Goal: Complete application form: Complete application form

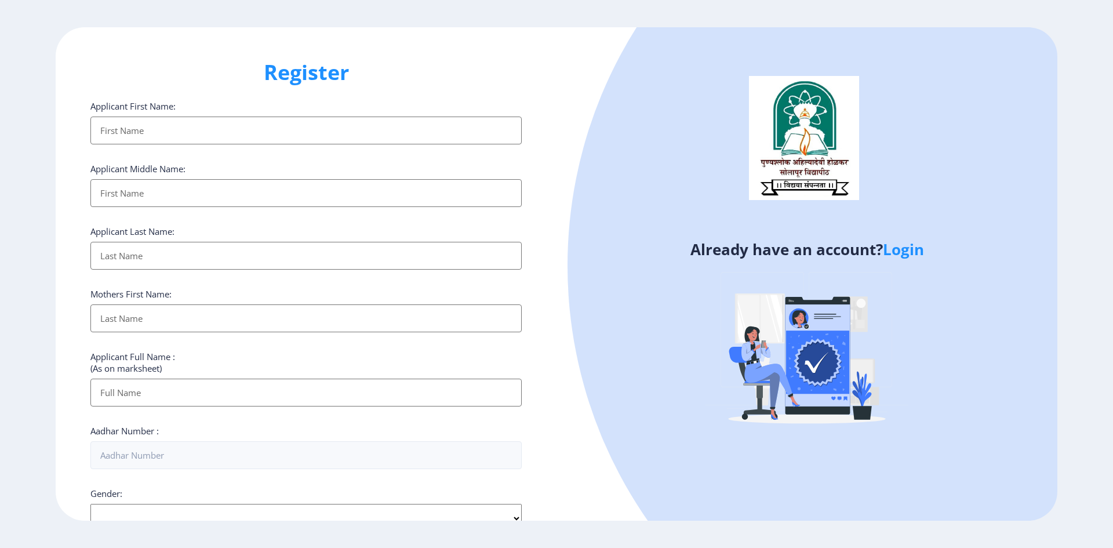
click at [268, 126] on input "Applicant First Name:" at bounding box center [305, 131] width 431 height 28
click at [580, 134] on div "Already have an account? Login" at bounding box center [806, 273] width 501 height 493
click at [172, 115] on div "Applicant First Name:" at bounding box center [305, 122] width 431 height 44
click at [174, 129] on input "Applicant First Name:" at bounding box center [305, 131] width 431 height 28
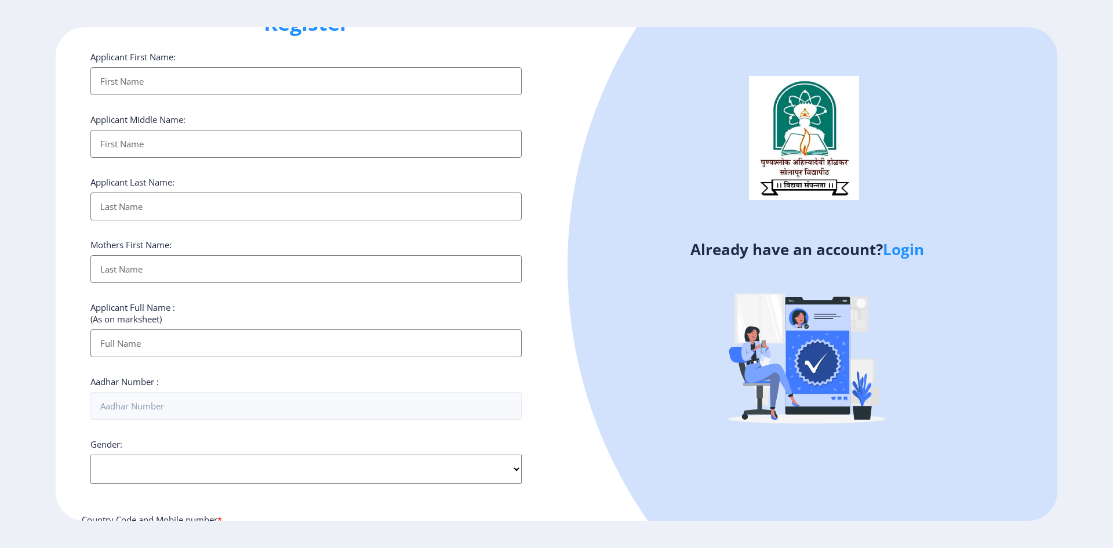
scroll to position [232, 0]
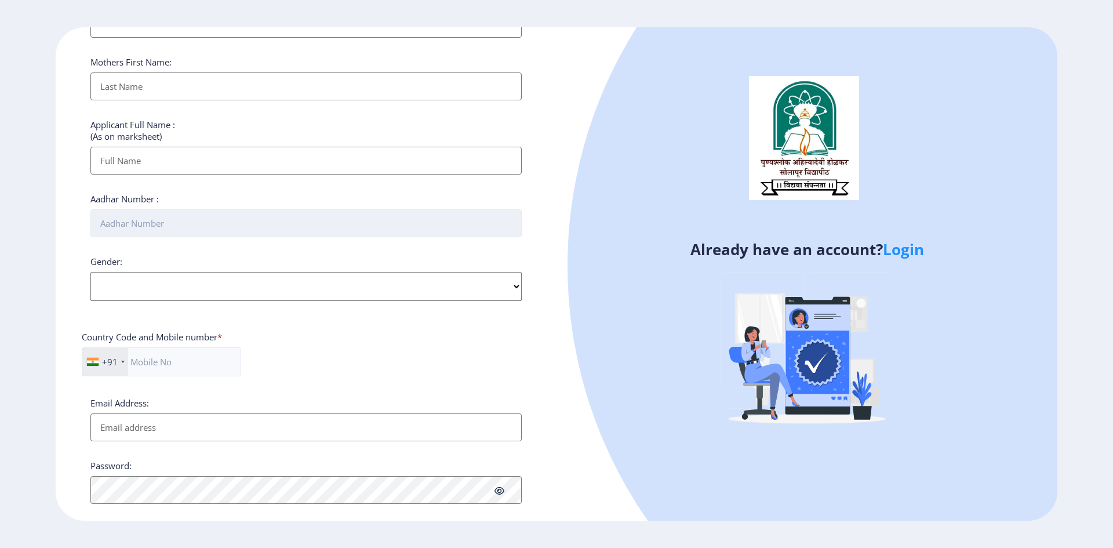
click at [350, 217] on input "Aadhar Number :" at bounding box center [305, 223] width 431 height 28
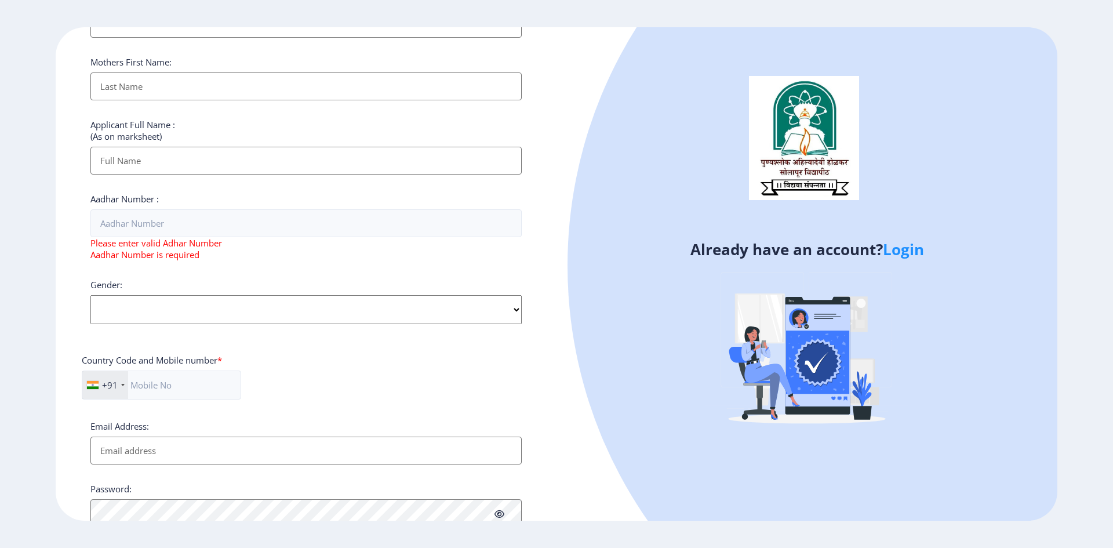
click at [405, 286] on div "Gender: Select Gender [DEMOGRAPHIC_DATA] [DEMOGRAPHIC_DATA] Other" at bounding box center [305, 301] width 431 height 45
select select "[DEMOGRAPHIC_DATA]"
click at [90, 295] on select "Select Gender [DEMOGRAPHIC_DATA] [DEMOGRAPHIC_DATA] Other" at bounding box center [305, 309] width 431 height 29
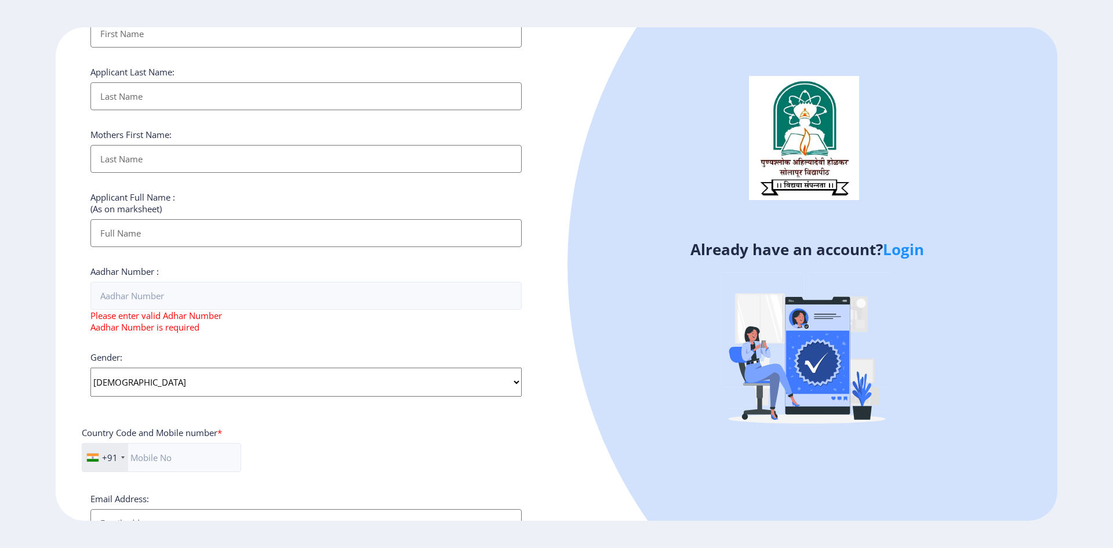
scroll to position [0, 0]
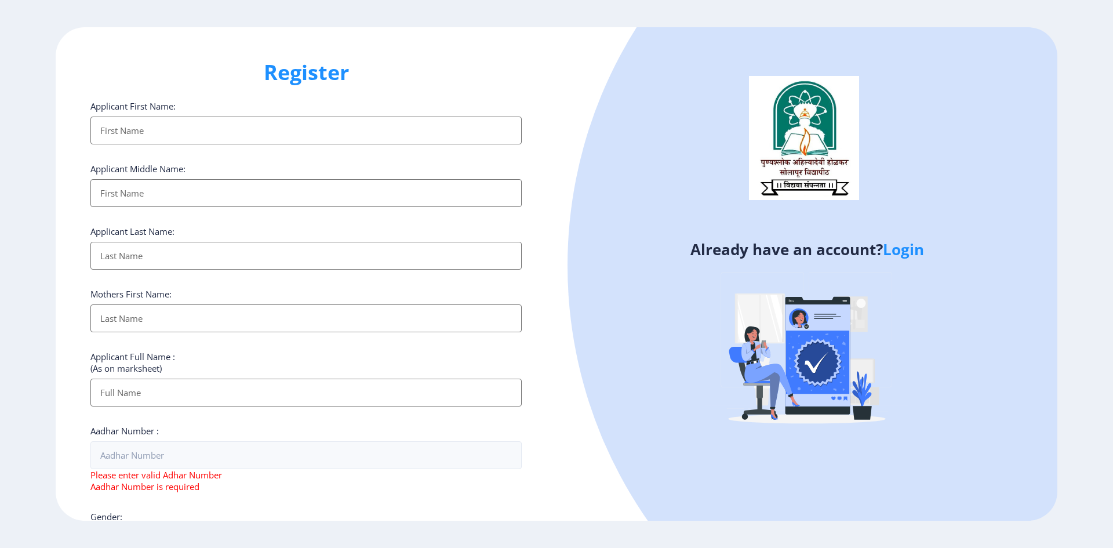
click at [180, 130] on input "Applicant First Name:" at bounding box center [305, 131] width 431 height 28
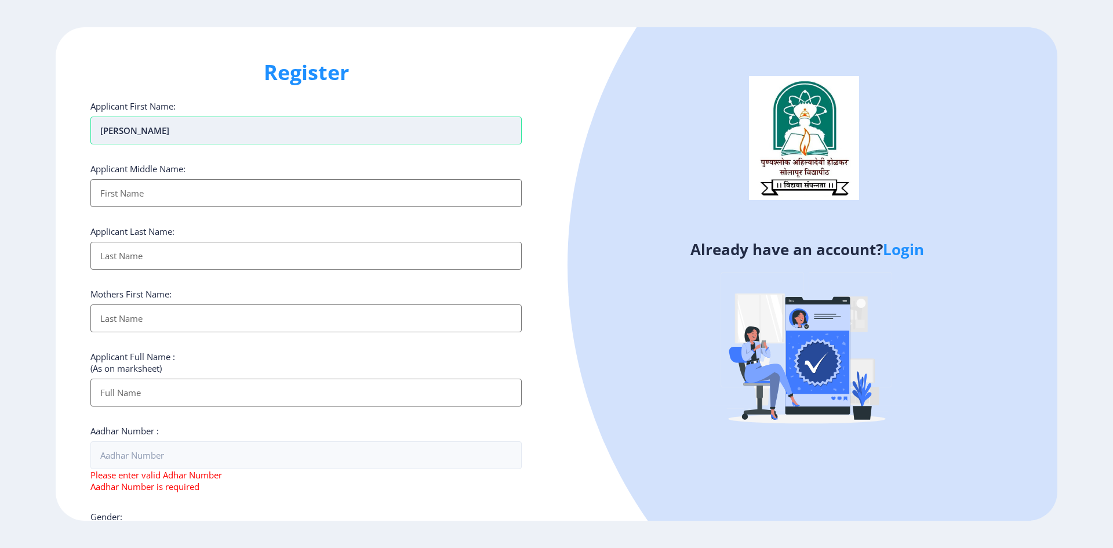
type input "[PERSON_NAME]"
type input "P"
type input "SUBHASH"
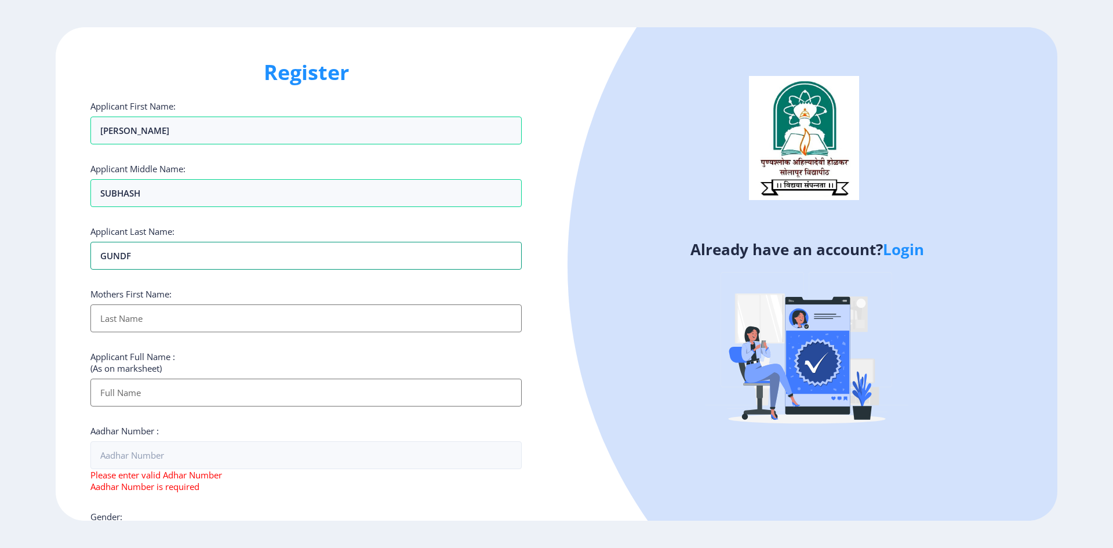
type input "GUNDF"
click at [200, 325] on input "Applicant First Name:" at bounding box center [305, 318] width 431 height 28
type input "SUMAN"
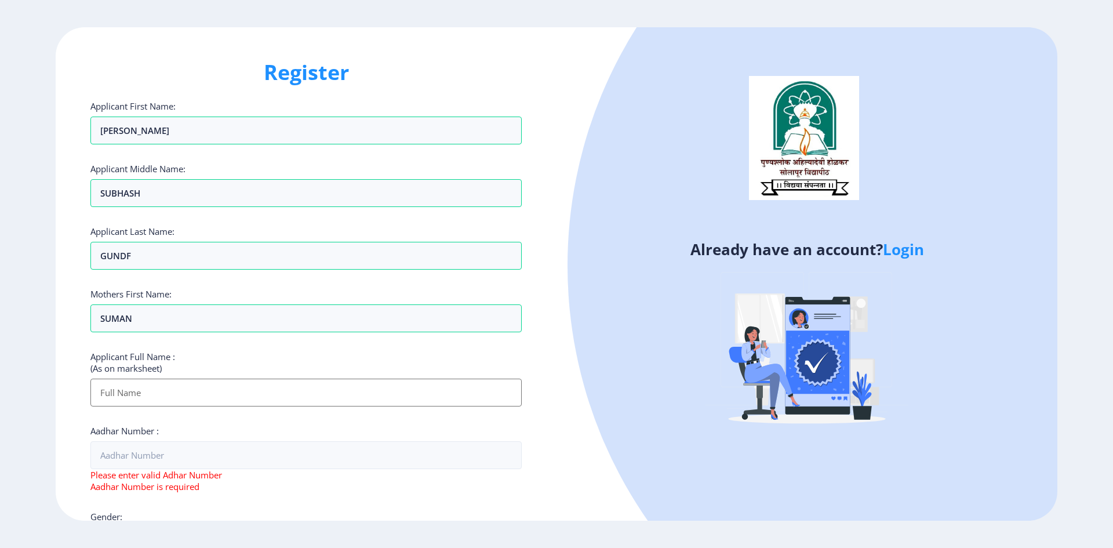
click at [220, 392] on input "Applicant First Name:" at bounding box center [305, 393] width 431 height 28
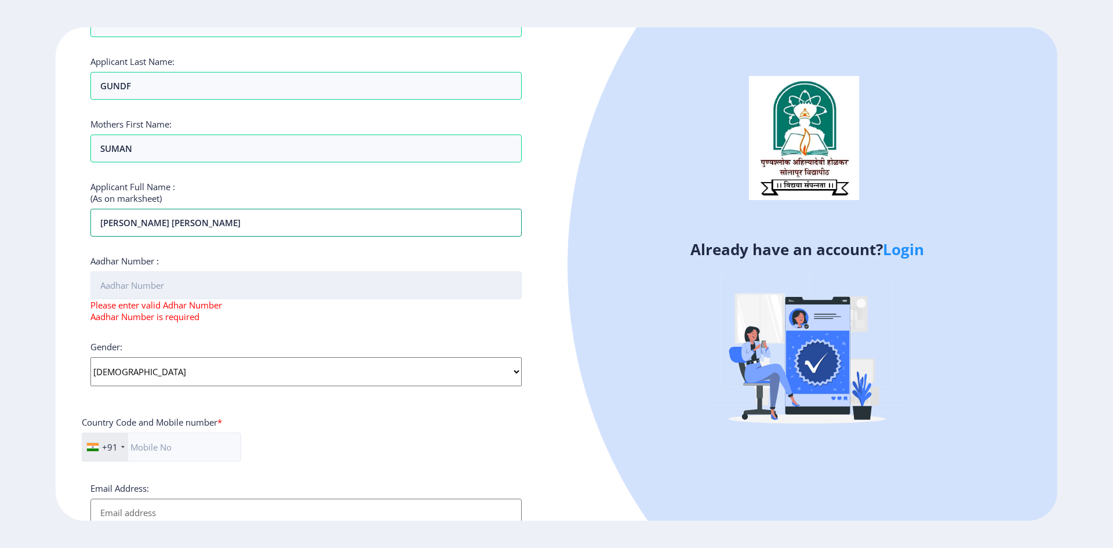
scroll to position [174, 0]
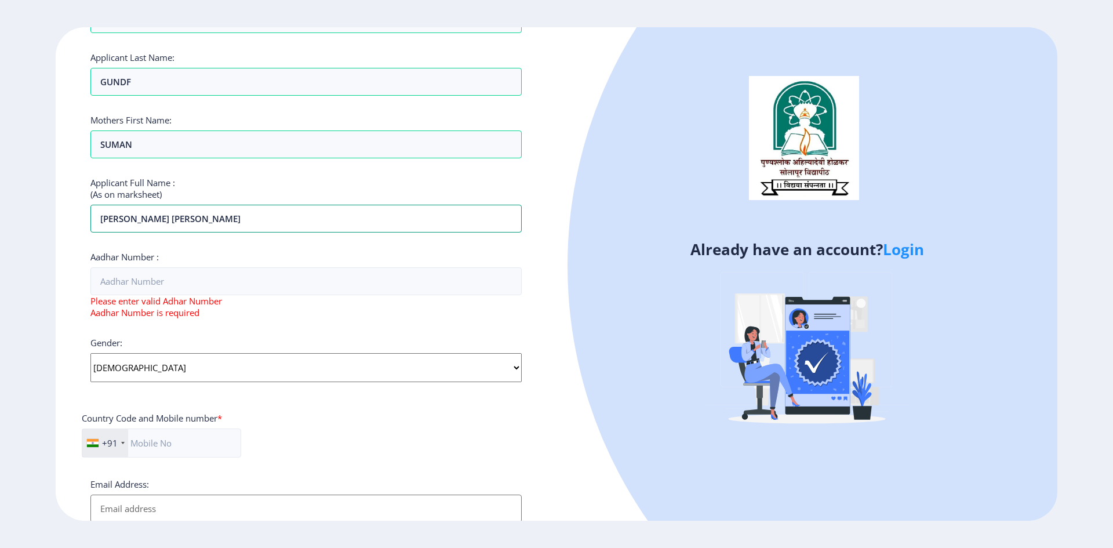
type input "[PERSON_NAME] [PERSON_NAME]"
click at [188, 265] on div "Aadhar Number : Please enter valid Adhar Number Aadhar Number is required" at bounding box center [305, 284] width 431 height 67
click at [189, 290] on input "Aadhar Number :" at bounding box center [305, 281] width 431 height 28
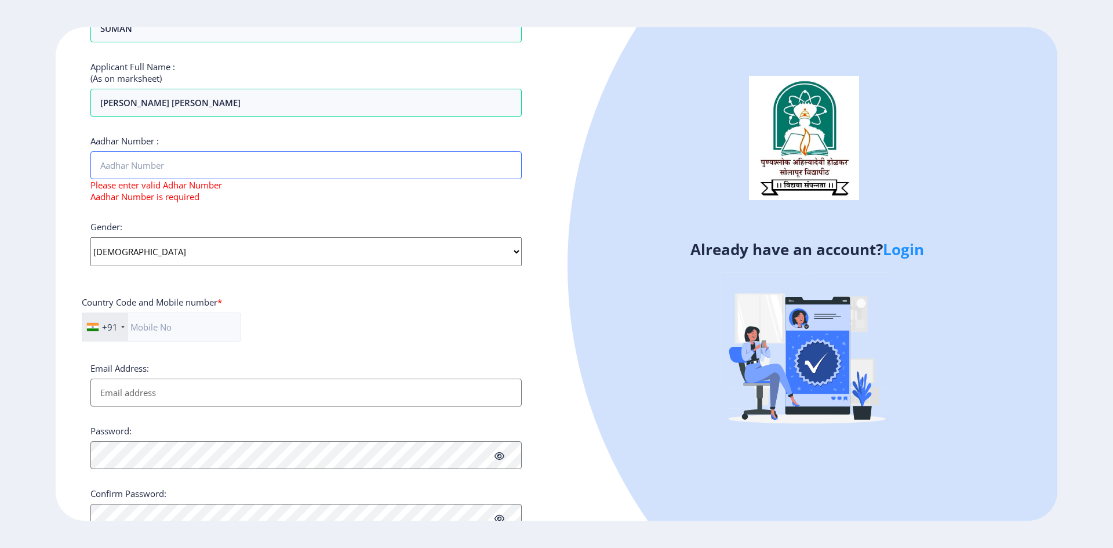
scroll to position [337, 0]
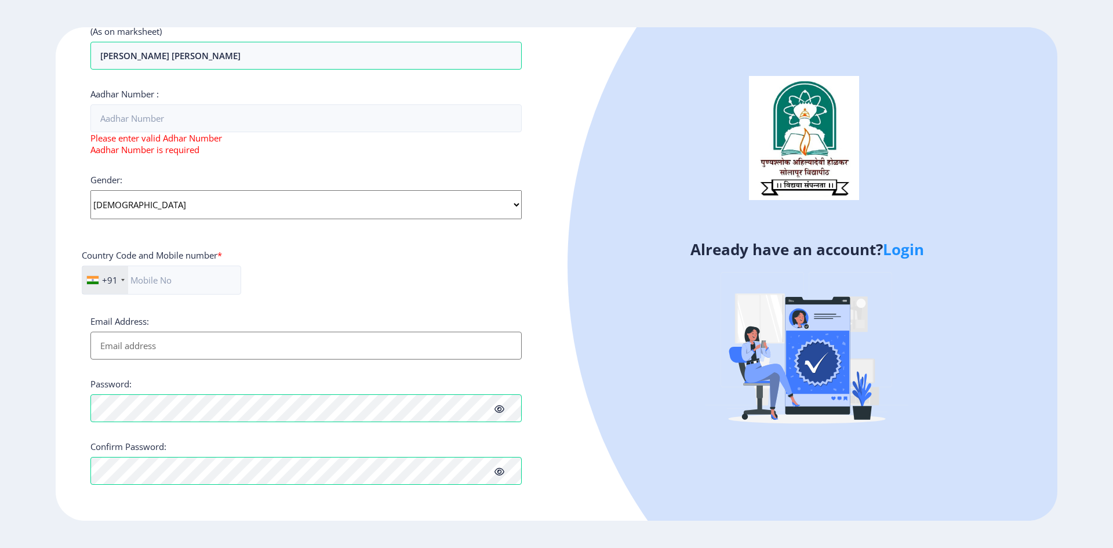
click at [237, 340] on input "Email Address:" at bounding box center [305, 346] width 431 height 28
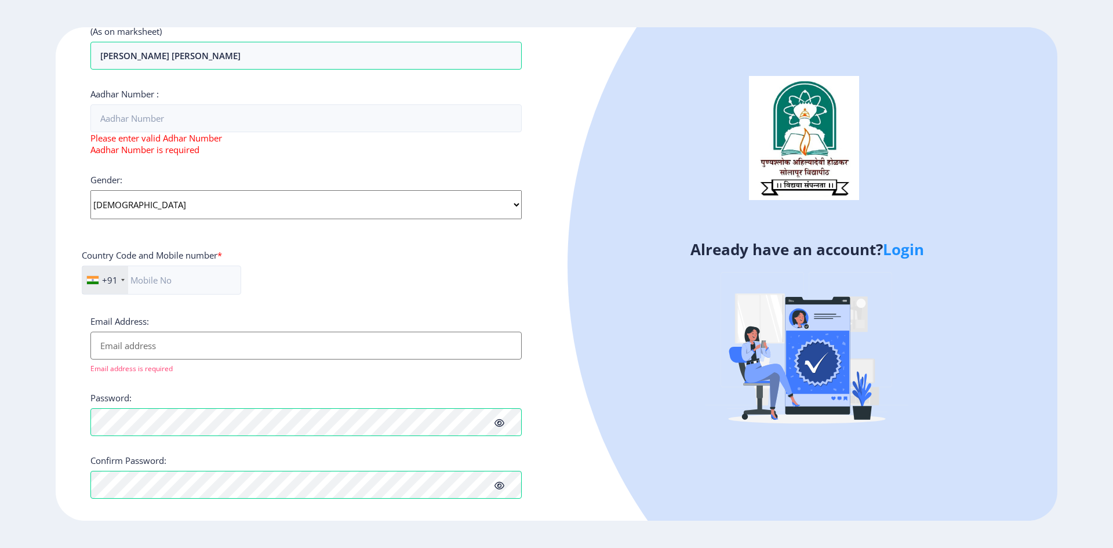
click at [333, 303] on div "+91 [GEOGRAPHIC_DATA] ([GEOGRAPHIC_DATA]) +91 [GEOGRAPHIC_DATA] (‫[GEOGRAPHIC_D…" at bounding box center [306, 284] width 449 height 38
click at [206, 267] on input "text" at bounding box center [161, 279] width 159 height 29
click at [140, 350] on div "Email Address: Email address is required" at bounding box center [305, 344] width 431 height 58
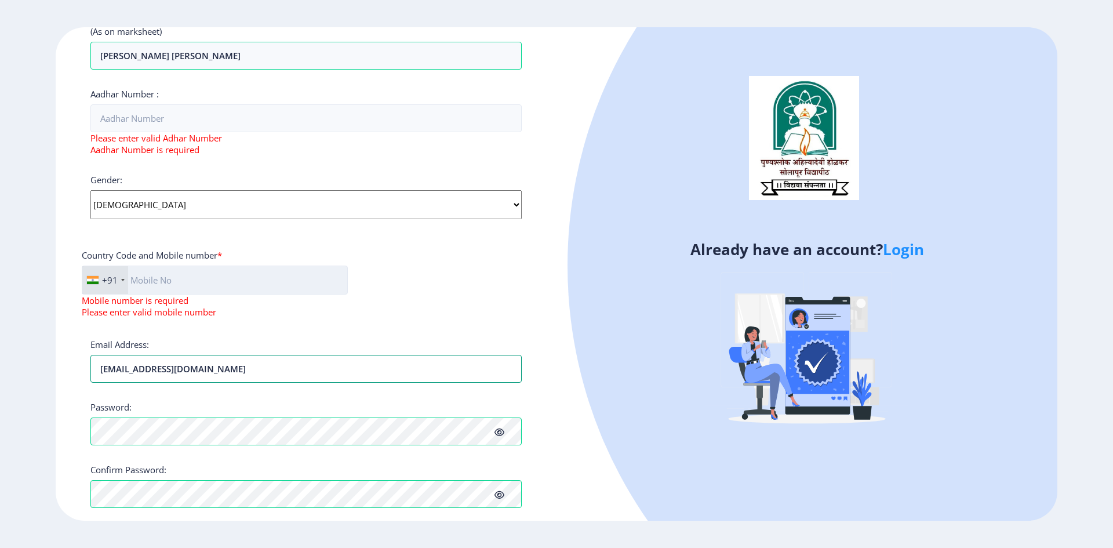
type input "[EMAIL_ADDRESS][DOMAIN_NAME]"
click at [150, 282] on input "text" at bounding box center [215, 279] width 266 height 29
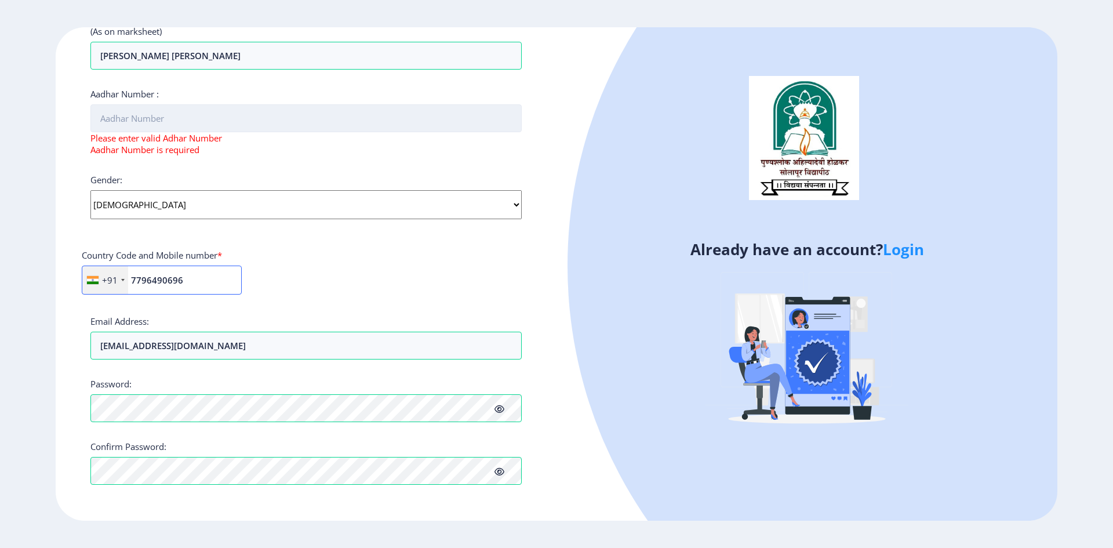
type input "7796490696"
click at [221, 119] on input "Aadhar Number :" at bounding box center [305, 118] width 431 height 28
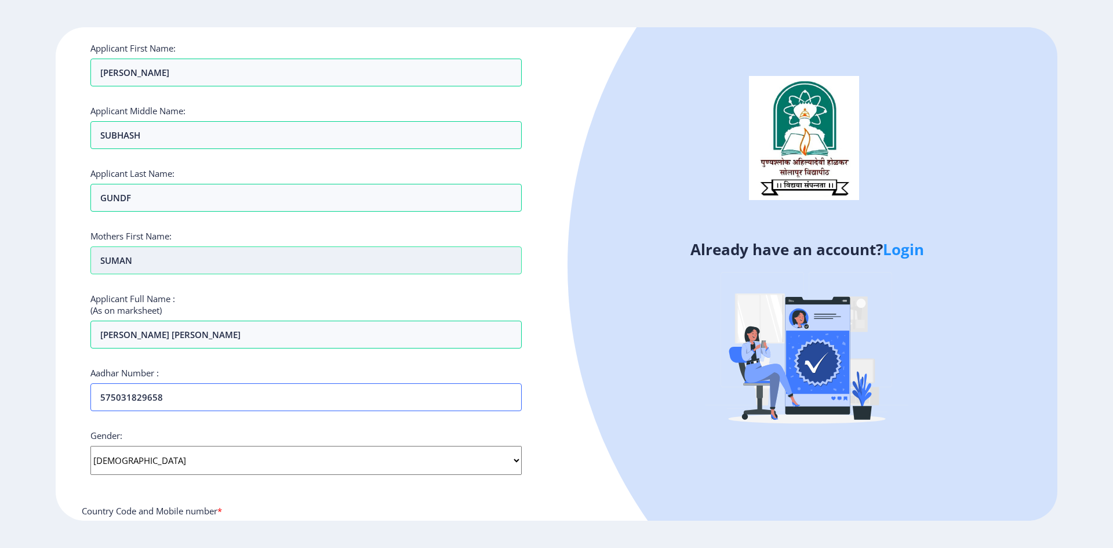
scroll to position [116, 0]
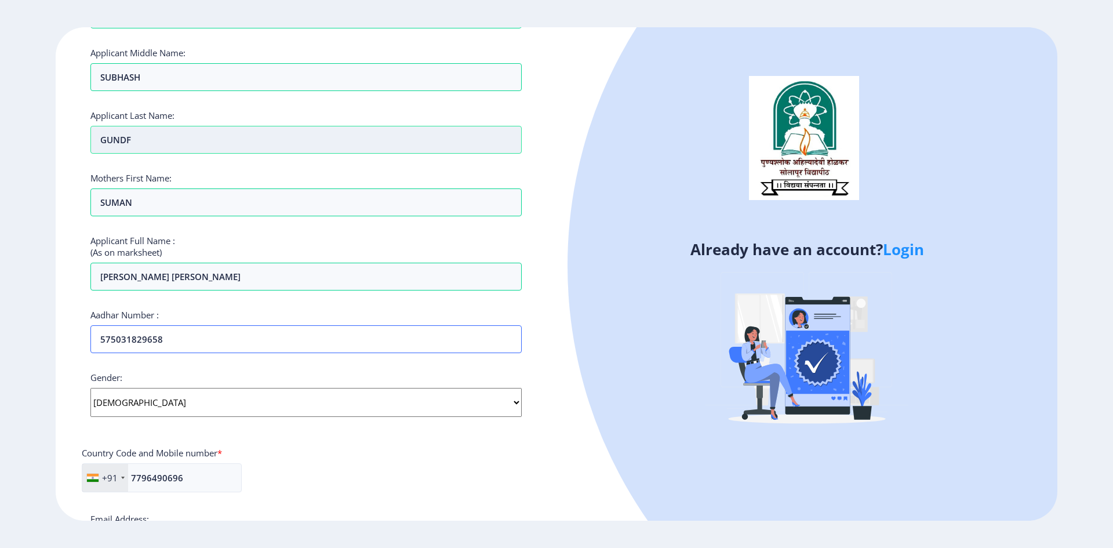
type input "575031829658"
click at [144, 143] on input "GUNDF" at bounding box center [305, 140] width 431 height 28
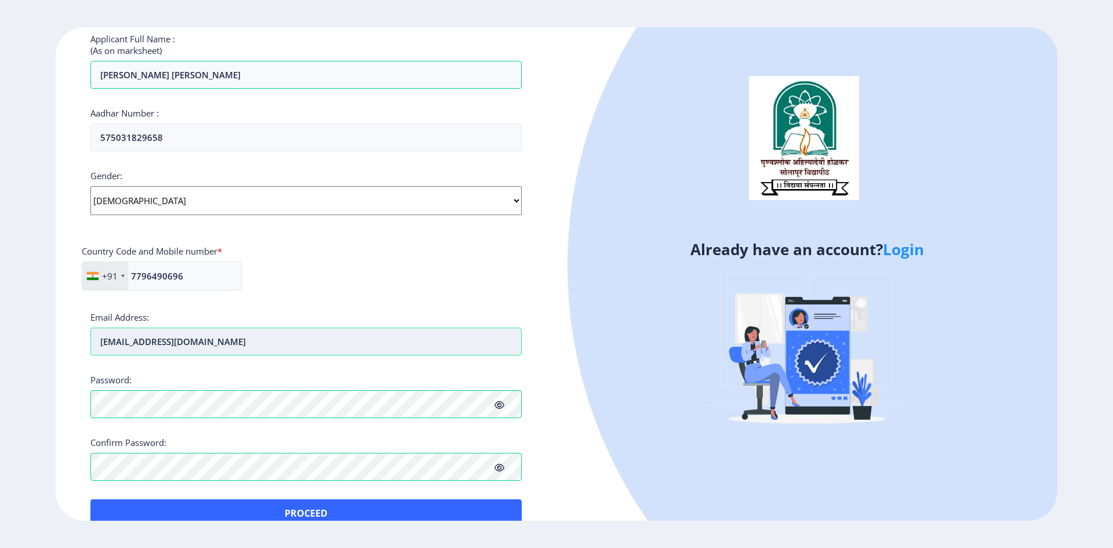
scroll to position [341, 0]
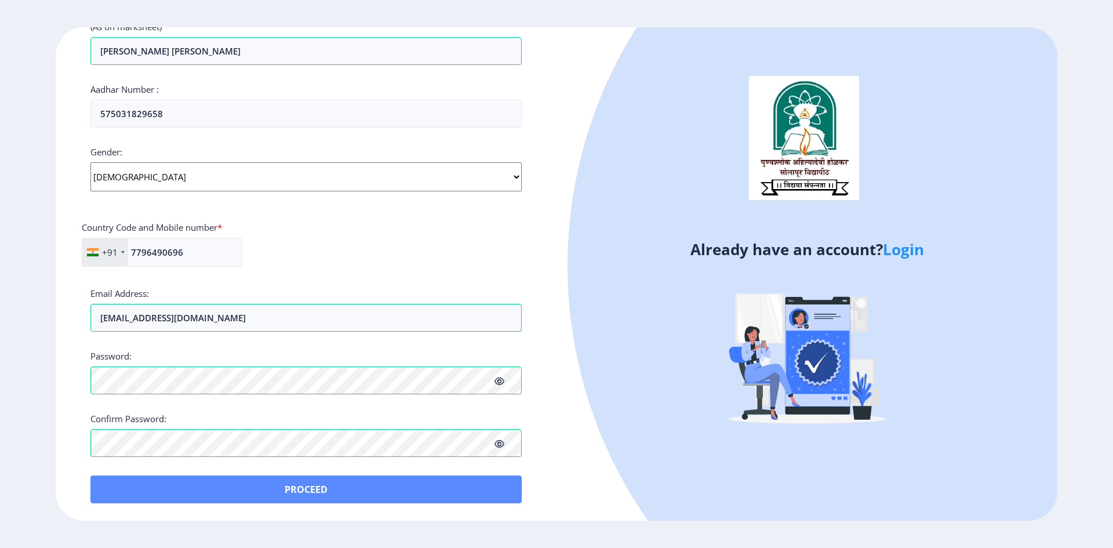
type input "GUND"
click at [317, 497] on button "Proceed" at bounding box center [305, 489] width 431 height 28
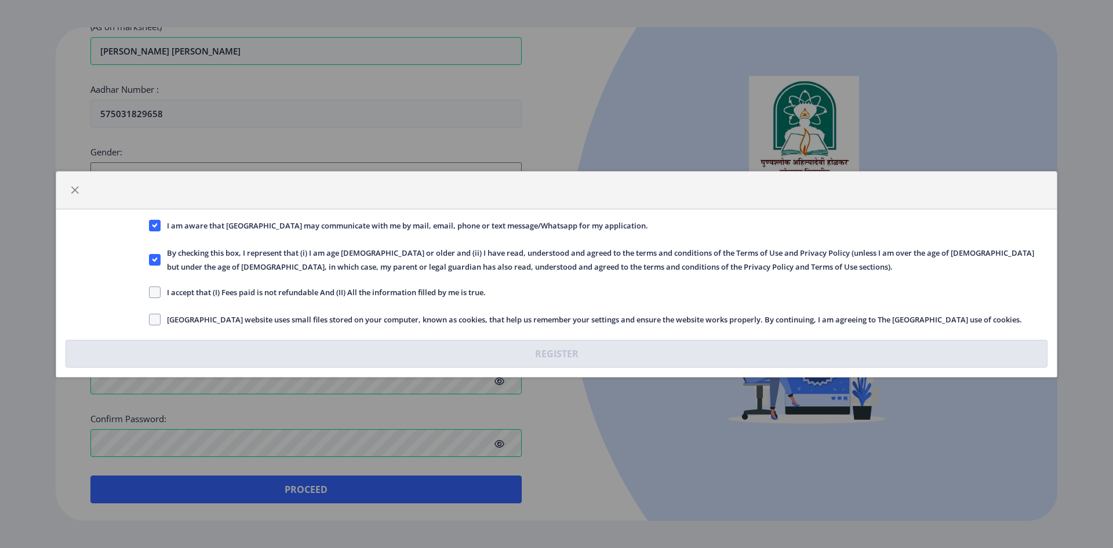
click at [164, 294] on span "I accept that (I) Fees paid is not refundable And (II) All the information fill…" at bounding box center [323, 292] width 325 height 14
click at [150, 292] on input "I accept that (I) Fees paid is not refundable And (II) All the information fill…" at bounding box center [149, 292] width 1 height 1
checkbox input "true"
click at [148, 294] on div "I accept that (I) Fees paid is not refundable And (II) All the information fill…" at bounding box center [598, 293] width 916 height 16
drag, startPoint x: 153, startPoint y: 318, endPoint x: 162, endPoint y: 329, distance: 14.4
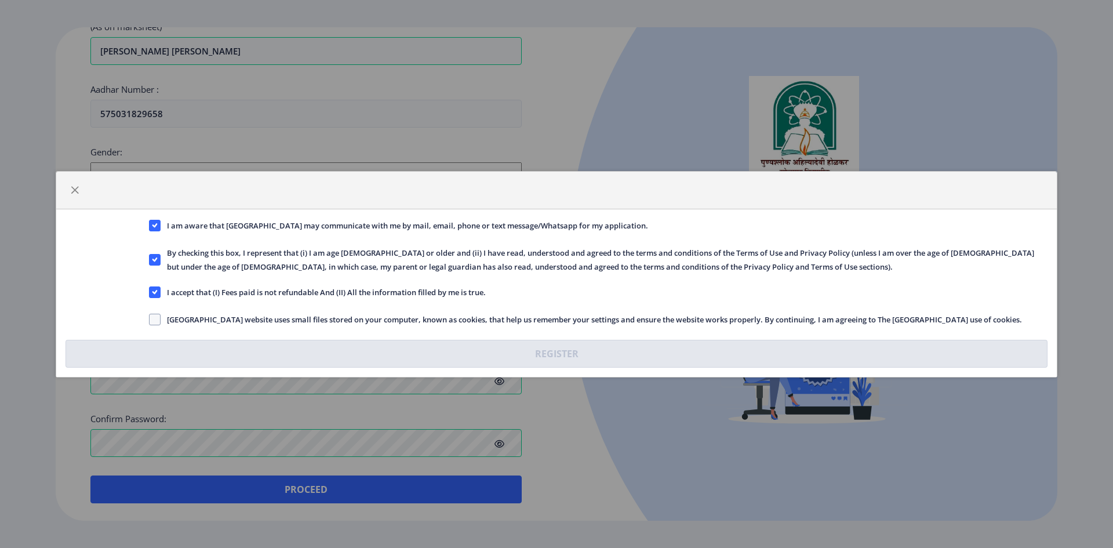
click at [153, 318] on span at bounding box center [155, 320] width 12 height 12
click at [150, 319] on input "[GEOGRAPHIC_DATA] website uses small files stored on your computer, known as co…" at bounding box center [149, 319] width 1 height 1
checkbox input "true"
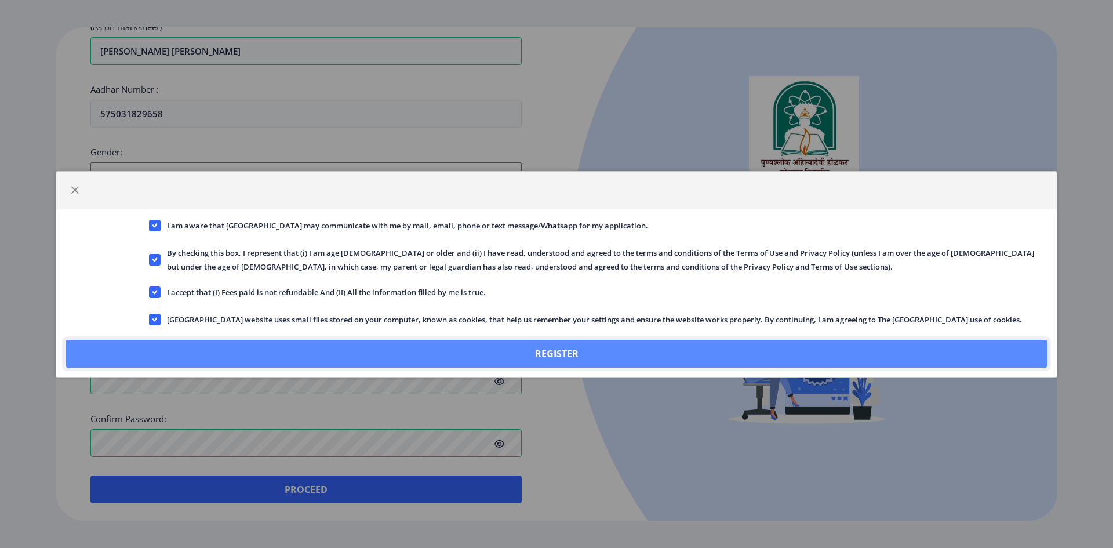
click at [527, 357] on button "Register" at bounding box center [557, 354] width 982 height 28
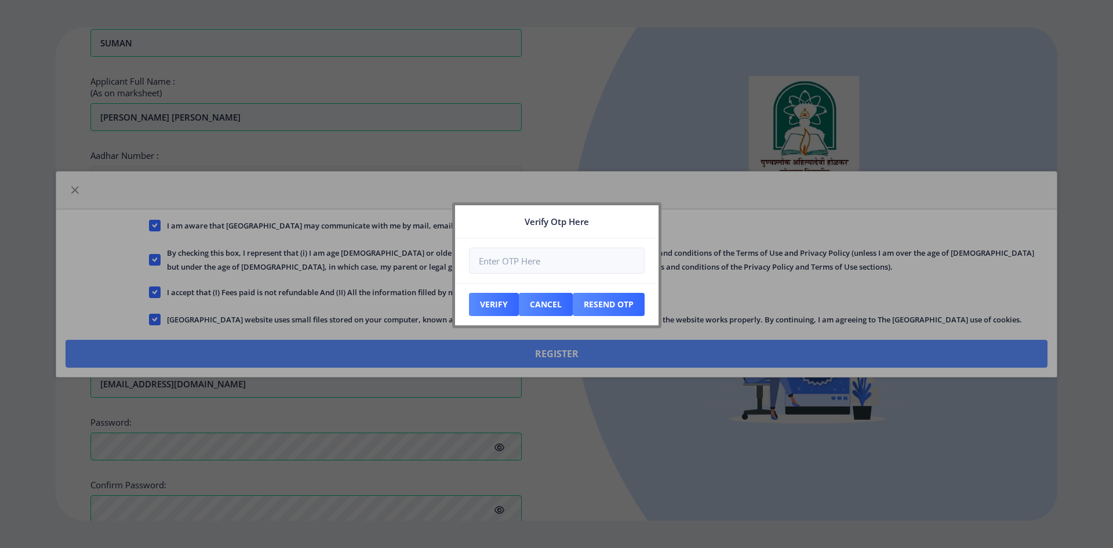
scroll to position [408, 0]
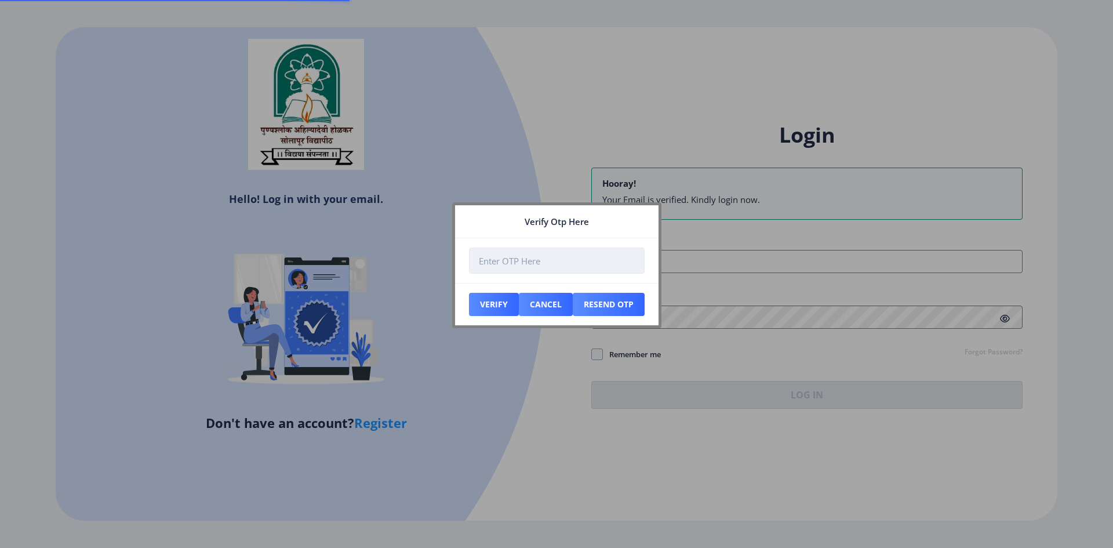
click at [532, 265] on input "number" at bounding box center [557, 261] width 176 height 26
click at [553, 388] on div at bounding box center [556, 274] width 1113 height 548
click at [609, 304] on button "Resend Otp" at bounding box center [609, 304] width 72 height 23
click at [504, 263] on input "number" at bounding box center [557, 261] width 176 height 26
click at [540, 448] on div at bounding box center [556, 274] width 1113 height 548
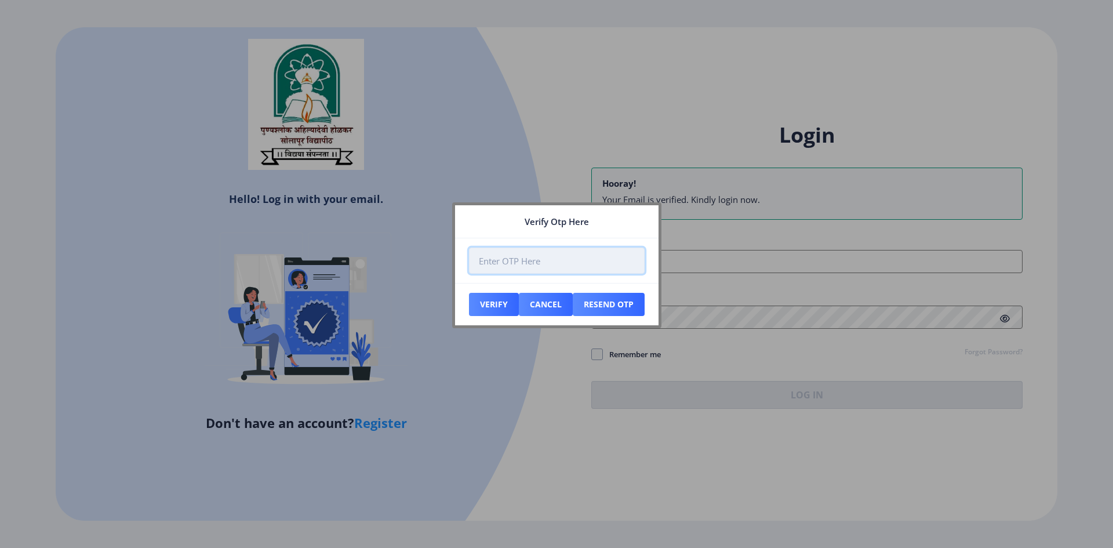
click at [488, 257] on input "number" at bounding box center [557, 261] width 176 height 26
type input "174177"
click at [483, 305] on button "Verify" at bounding box center [494, 304] width 50 height 23
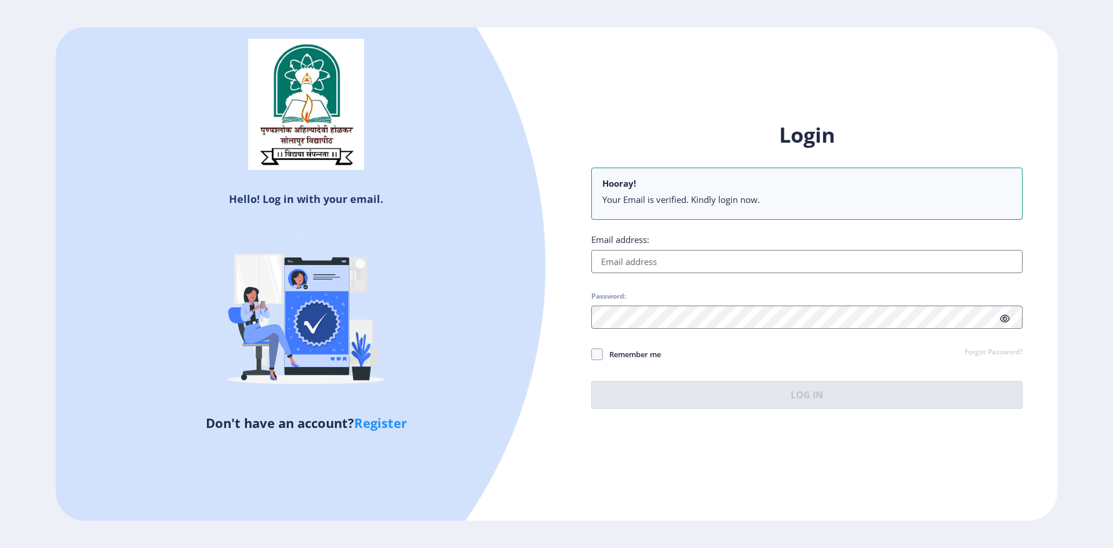
click at [664, 258] on input "Email address:" at bounding box center [806, 261] width 431 height 23
type input "[EMAIL_ADDRESS][DOMAIN_NAME]"
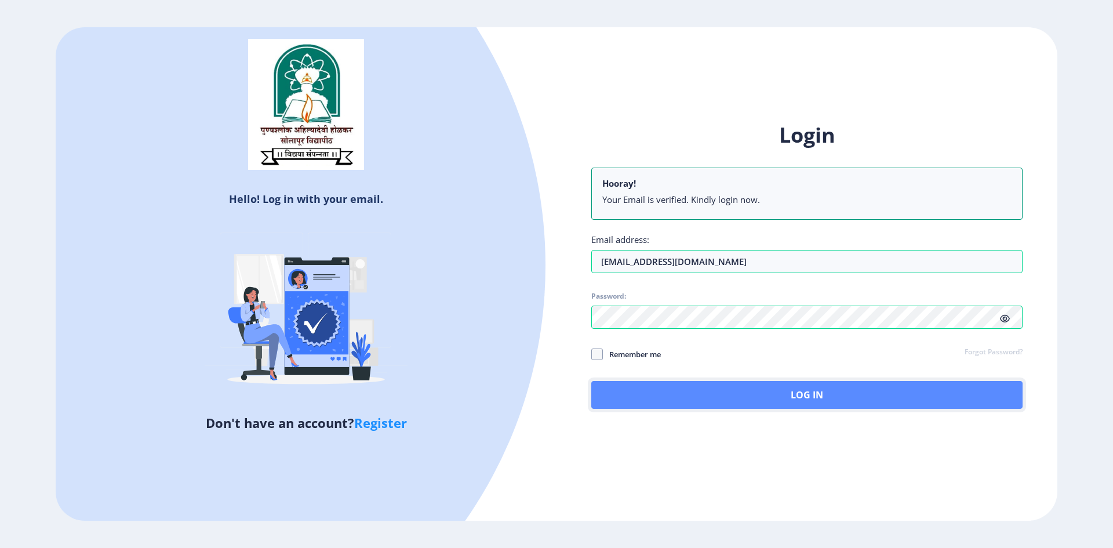
click at [814, 399] on button "Log In" at bounding box center [806, 395] width 431 height 28
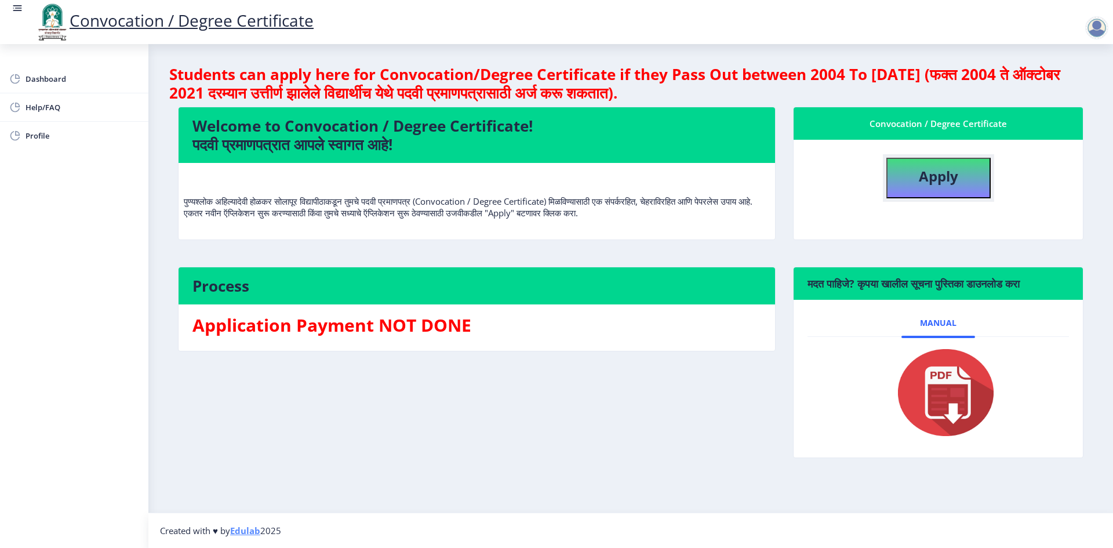
click at [927, 168] on b "Apply" at bounding box center [938, 175] width 39 height 19
select select
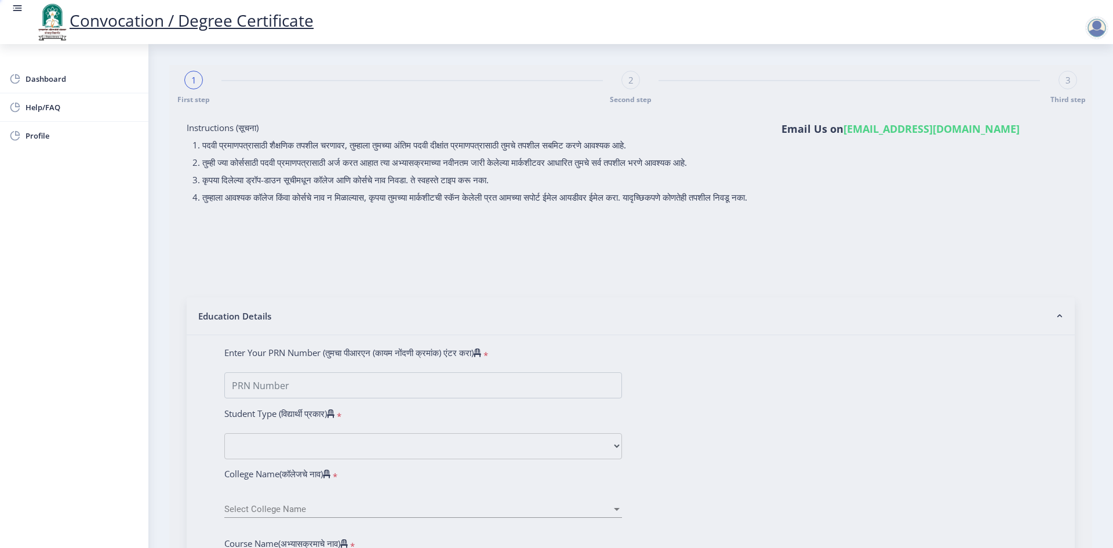
type input "[PERSON_NAME] [PERSON_NAME]"
type input "SUMAN"
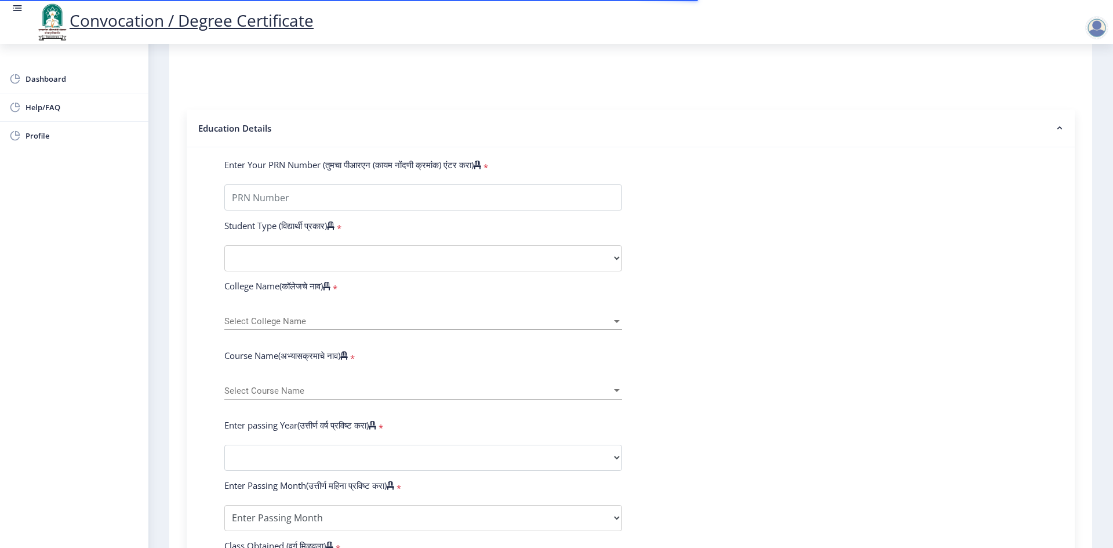
scroll to position [232, 0]
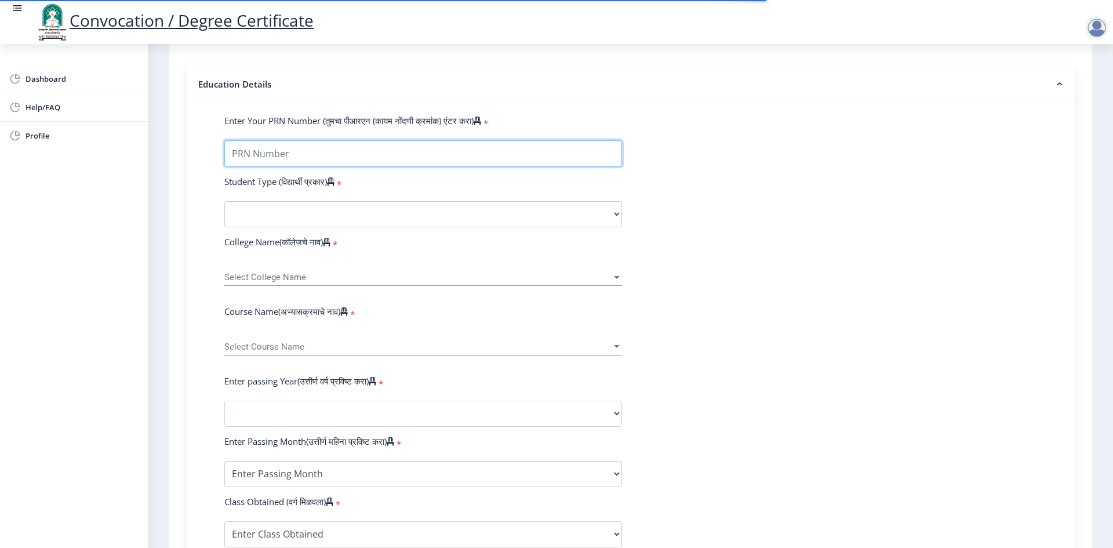
click at [270, 166] on input "Enter Your PRN Number (तुमचा पीआरएन (कायम नोंदणी क्रमांक) एंटर करा)" at bounding box center [423, 153] width 398 height 26
type input "2013032500163901"
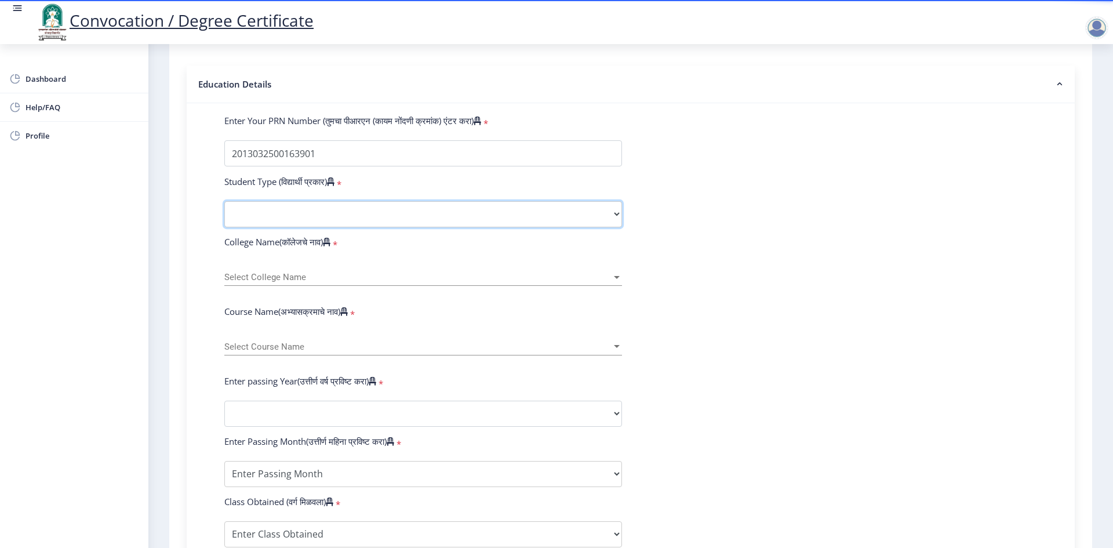
click at [577, 227] on select "Select Student Type Regular External" at bounding box center [423, 214] width 398 height 26
click at [767, 221] on form "Enter Your PRN Number (तुमचा पीआरएन (कायम नोंदणी क्रमांक) एंटर करा) * Student T…" at bounding box center [631, 422] width 830 height 614
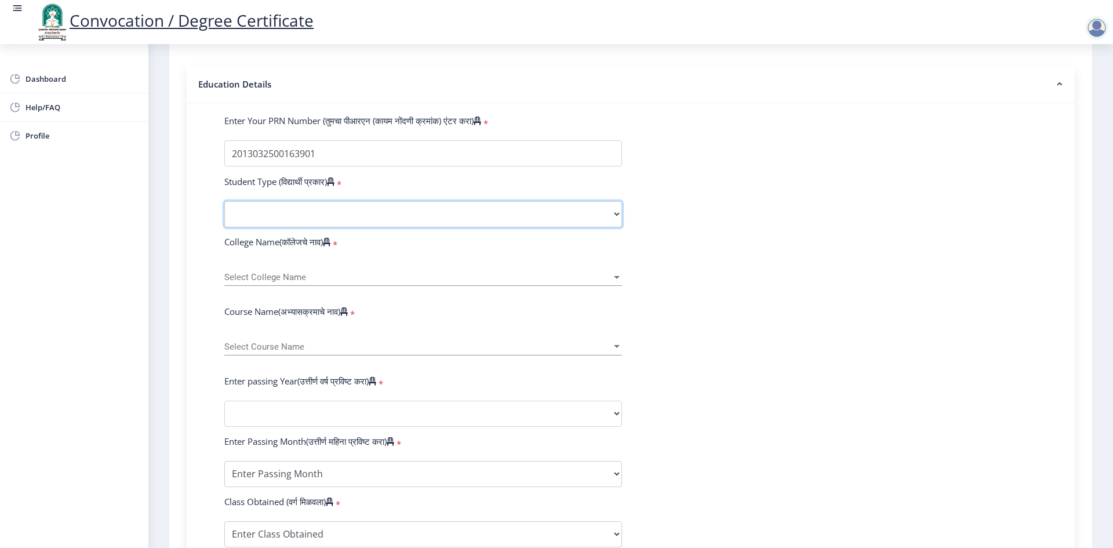
click at [409, 227] on select "Select Student Type Regular External" at bounding box center [423, 214] width 398 height 26
click at [410, 227] on select "Select Student Type Regular External" at bounding box center [423, 214] width 398 height 26
select select "Regular"
click at [224, 212] on select "Select Student Type Regular External" at bounding box center [423, 214] width 398 height 26
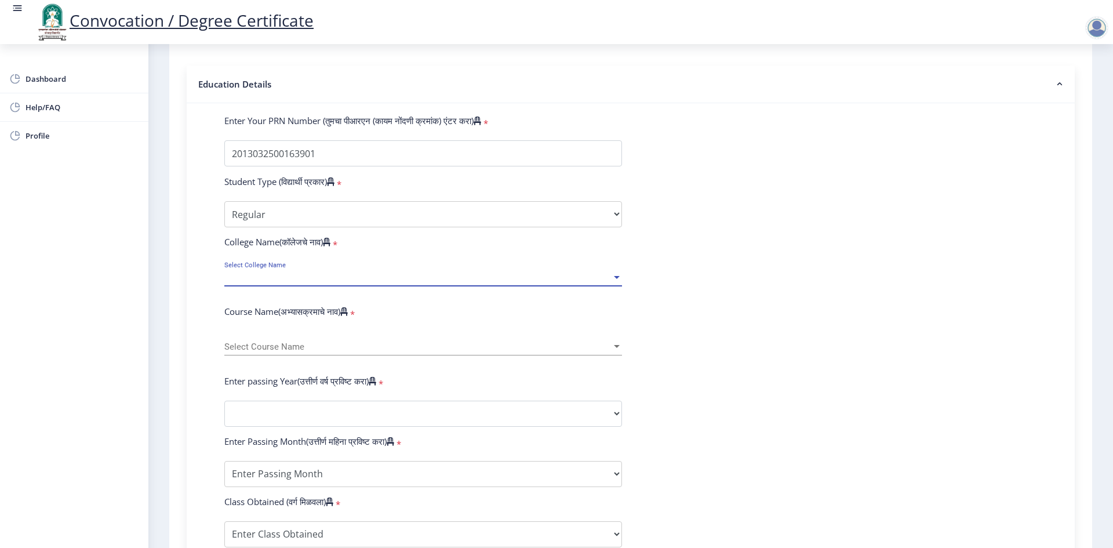
click at [298, 282] on span "Select College Name" at bounding box center [417, 277] width 387 height 10
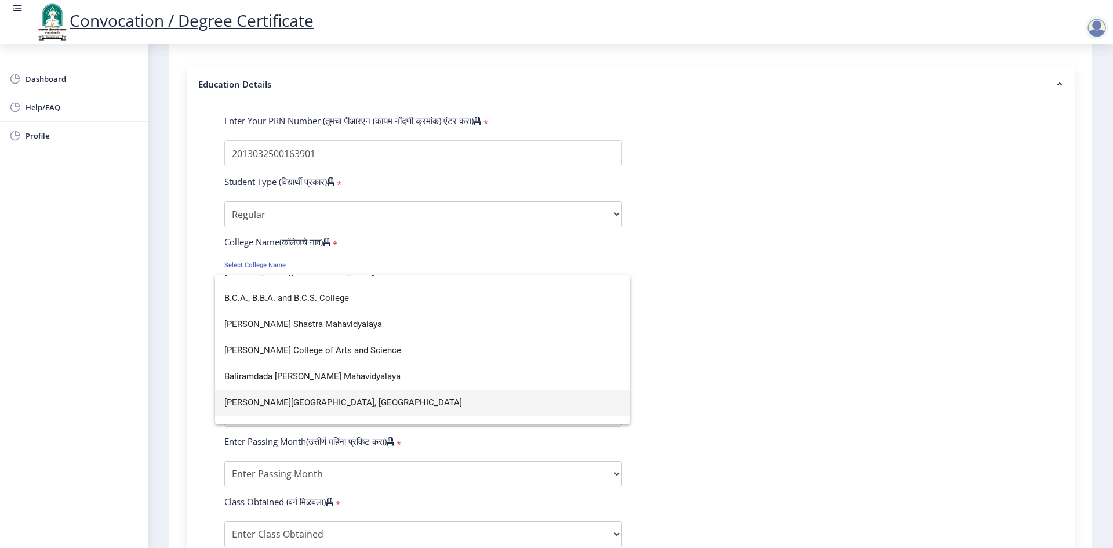
scroll to position [174, 0]
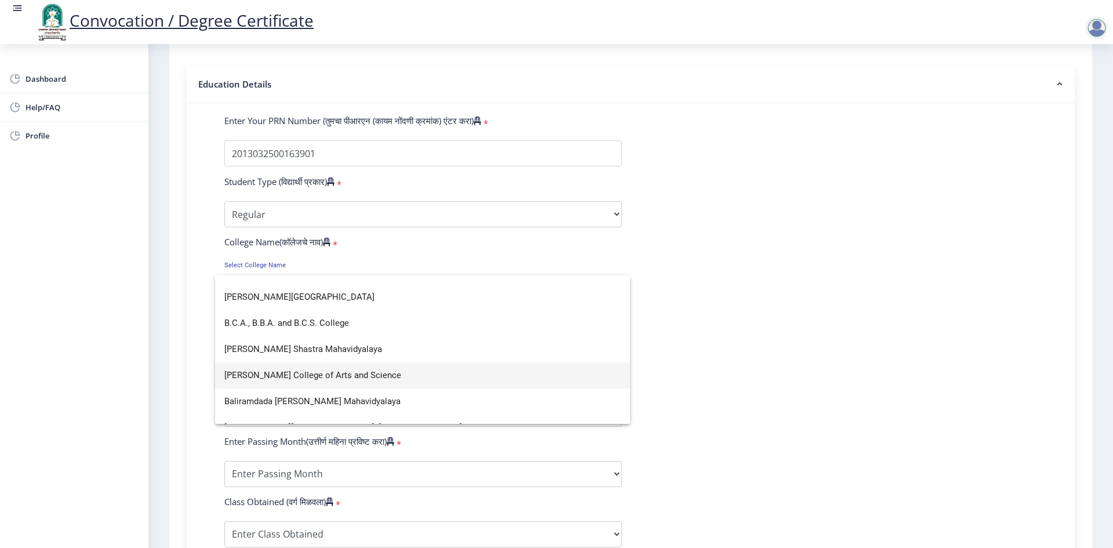
click at [352, 378] on span "[PERSON_NAME] College of Arts and Science" at bounding box center [422, 375] width 396 height 26
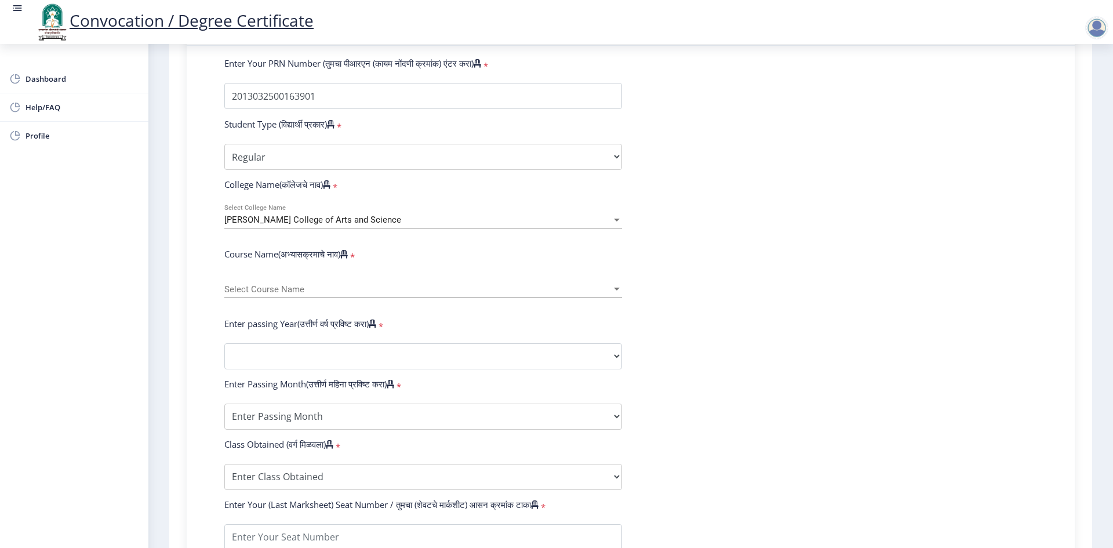
scroll to position [290, 0]
click at [309, 294] on span "Select Course Name" at bounding box center [417, 289] width 387 height 10
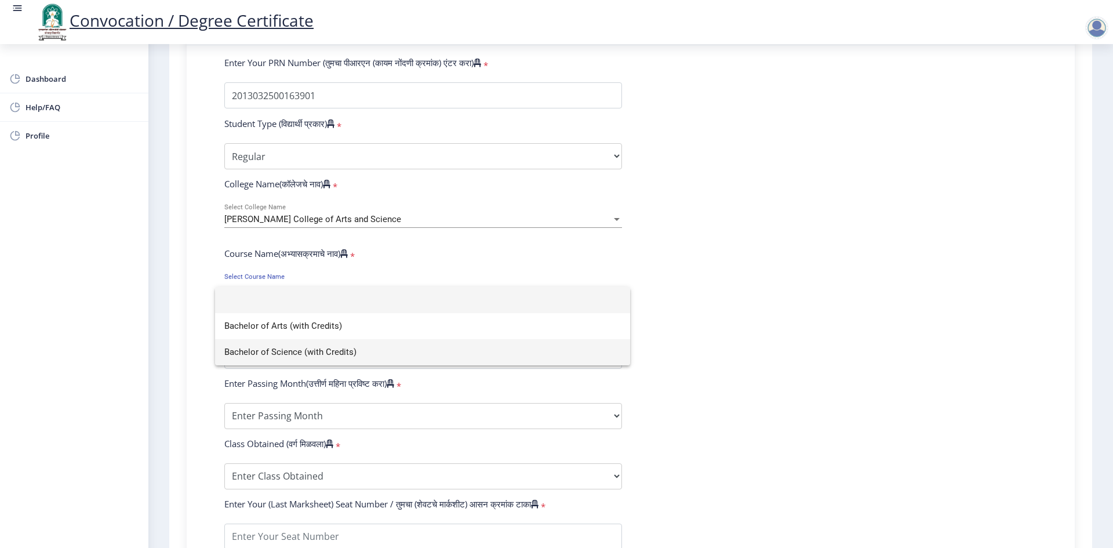
click at [271, 355] on span "Bachelor of Science (with Credits)" at bounding box center [422, 352] width 396 height 26
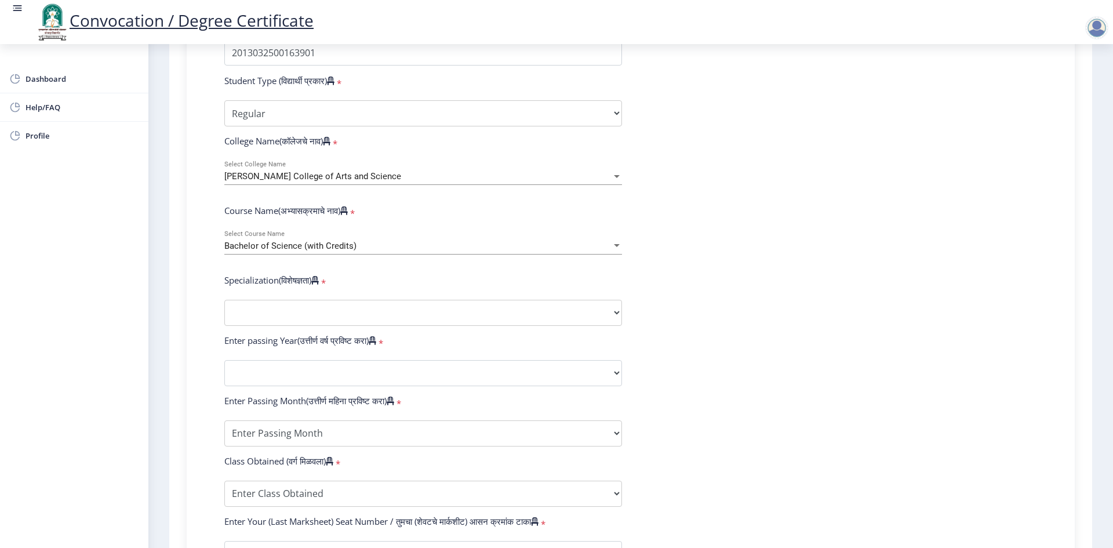
scroll to position [406, 0]
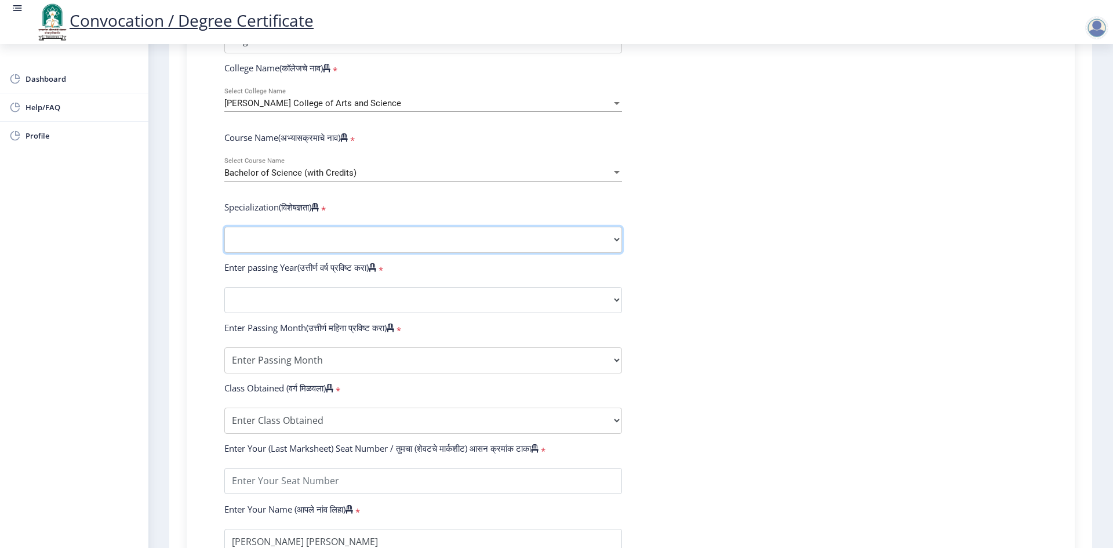
click at [353, 252] on select "Specialization Botany Chemistry Computer Science Electronics Geology Mathematic…" at bounding box center [423, 240] width 398 height 26
drag, startPoint x: 835, startPoint y: 325, endPoint x: 696, endPoint y: 323, distance: 139.1
click at [831, 325] on form "Enter Your PRN Number (तुमचा पीआरएन (कायम नोंदणी क्रमांक) एंटर करा) * Student T…" at bounding box center [631, 278] width 830 height 675
click at [391, 253] on select "Specialization Botany Chemistry Computer Science Electronics Geology Mathematic…" at bounding box center [423, 240] width 398 height 26
select select "Chemistry"
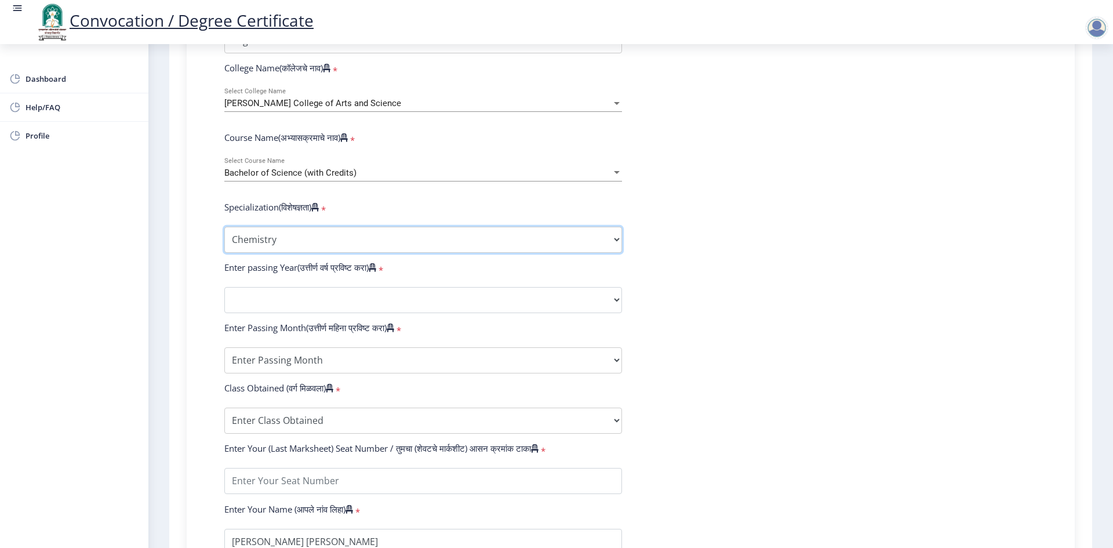
click at [224, 238] on select "Specialization Botany Chemistry Computer Science Electronics Geology Mathematic…" at bounding box center [423, 240] width 398 height 26
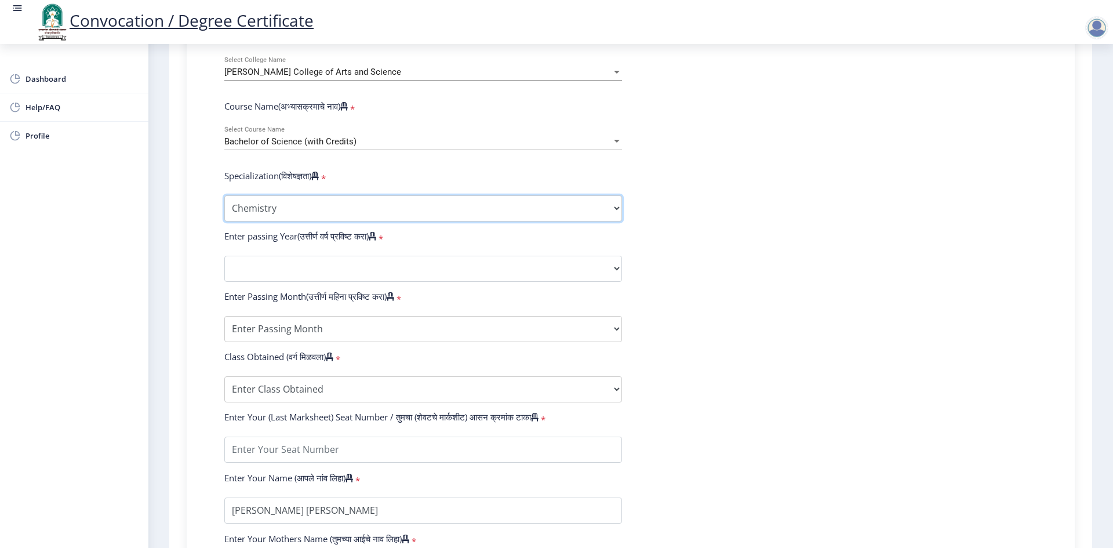
scroll to position [522, 0]
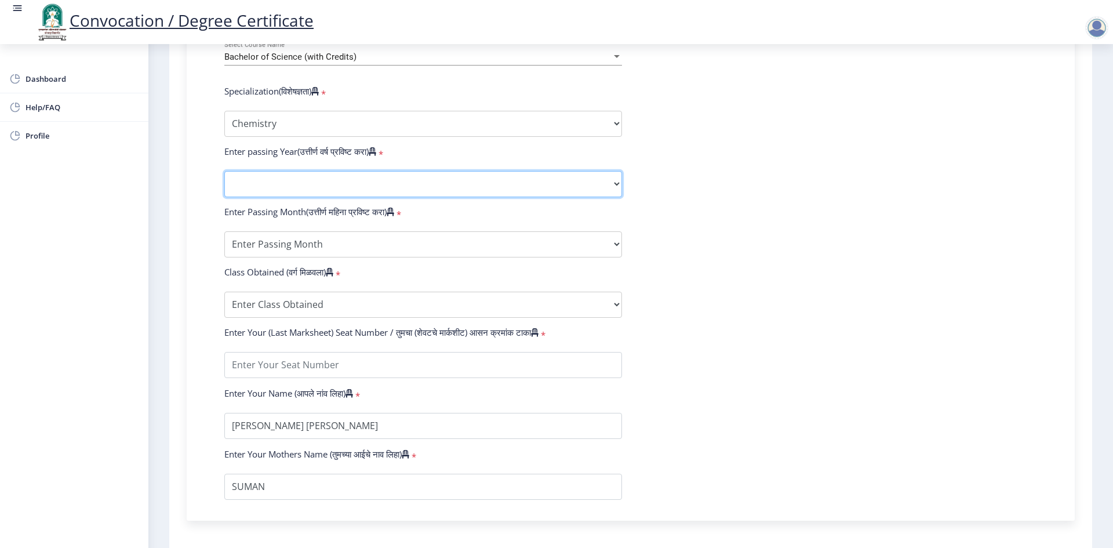
click at [412, 197] on select "2025 2024 2023 2022 2021 2020 2019 2018 2017 2016 2015 2014 2013 2012 2011 2010…" at bounding box center [423, 184] width 398 height 26
select select "2016"
click at [224, 182] on select "2025 2024 2023 2022 2021 2020 2019 2018 2017 2016 2015 2014 2013 2012 2011 2010…" at bounding box center [423, 184] width 398 height 26
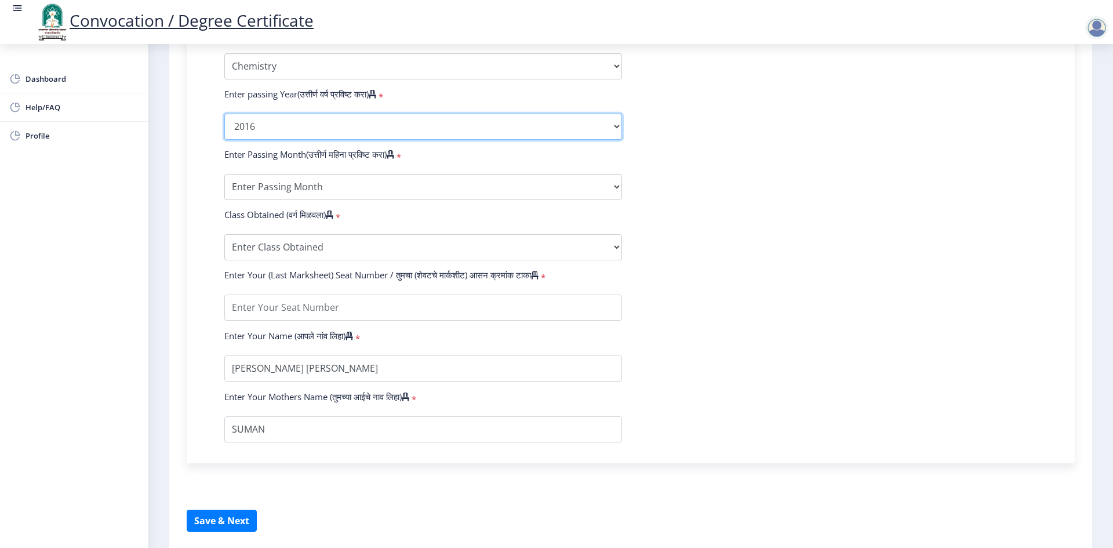
scroll to position [580, 0]
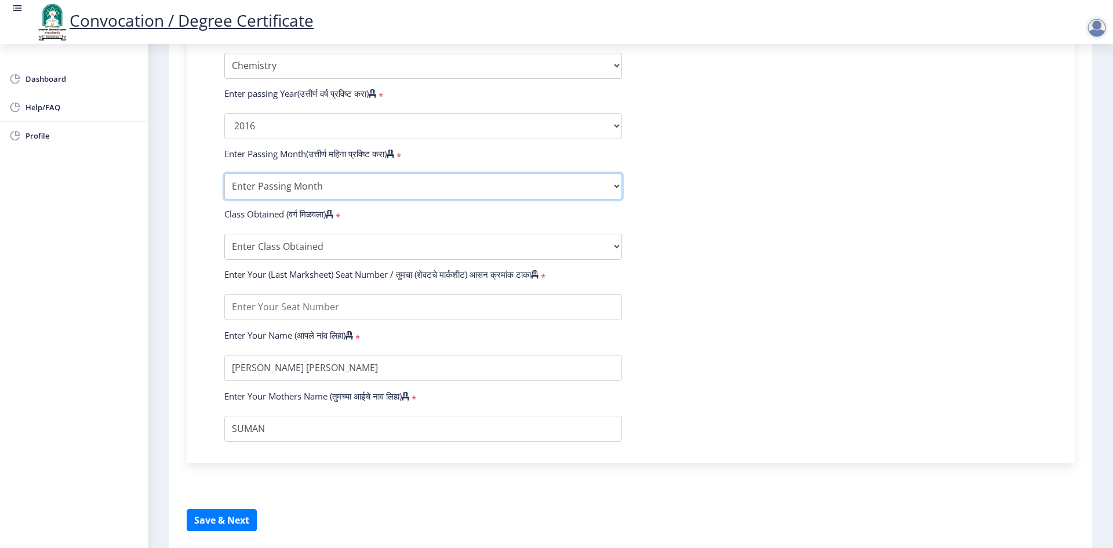
click at [372, 198] on select "Enter Passing Month March April May October November December" at bounding box center [423, 186] width 398 height 26
click at [738, 212] on form "Enter Your PRN Number (तुमचा पीआरएन (कायम नोंदणी क्रमांक) एंटर करा) * Student T…" at bounding box center [631, 104] width 830 height 675
click at [377, 197] on select "Enter Passing Month March April May October November December" at bounding box center [423, 186] width 398 height 26
select select "April"
click at [224, 184] on select "Enter Passing Month March April May October November December" at bounding box center [423, 186] width 398 height 26
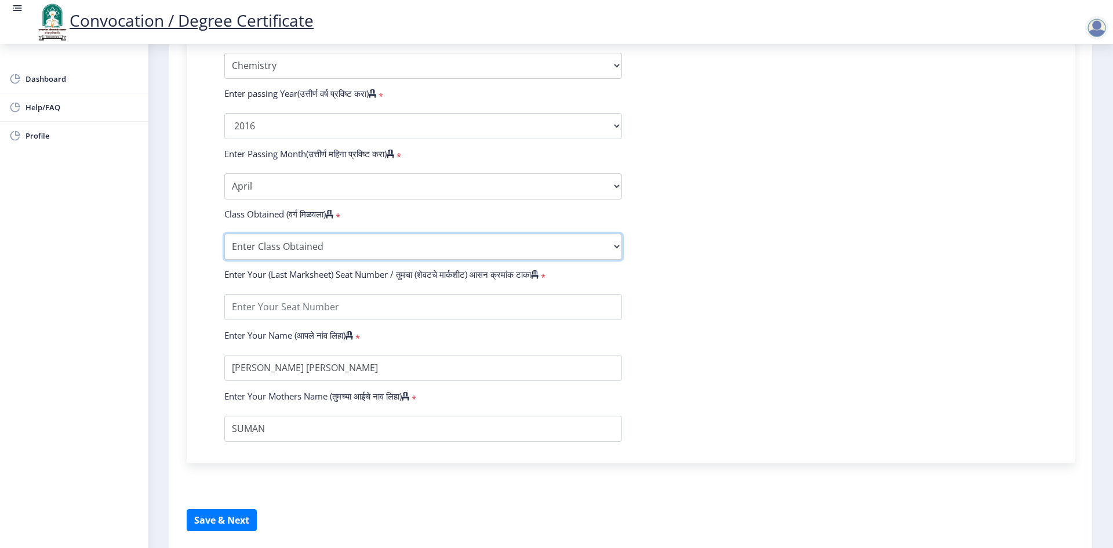
click at [333, 257] on select "Enter Class Obtained FIRST CLASS WITH DISTINCTION FIRST CLASS HIGHER SECOND CLA…" at bounding box center [423, 247] width 398 height 26
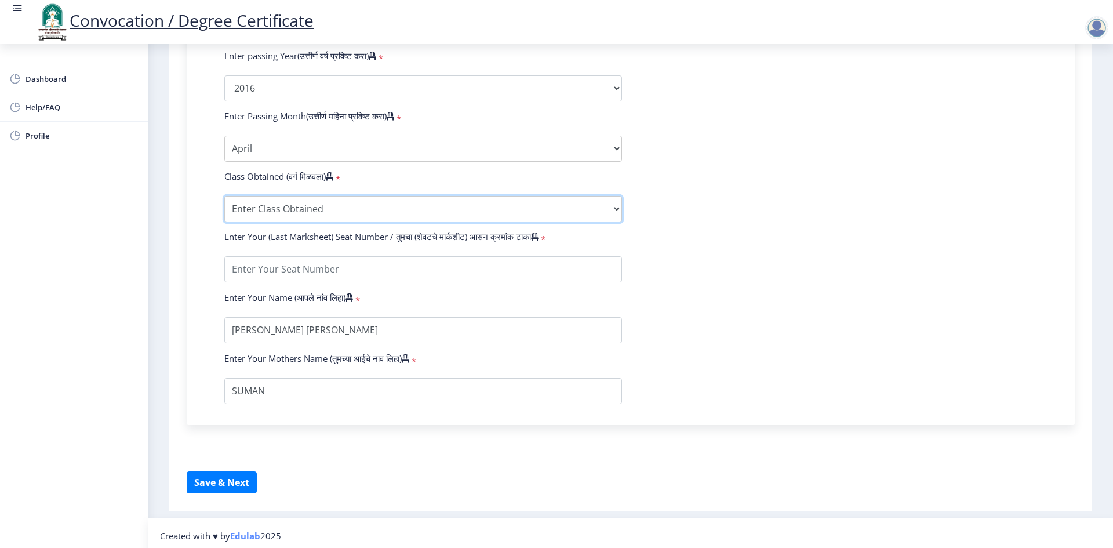
scroll to position [634, 0]
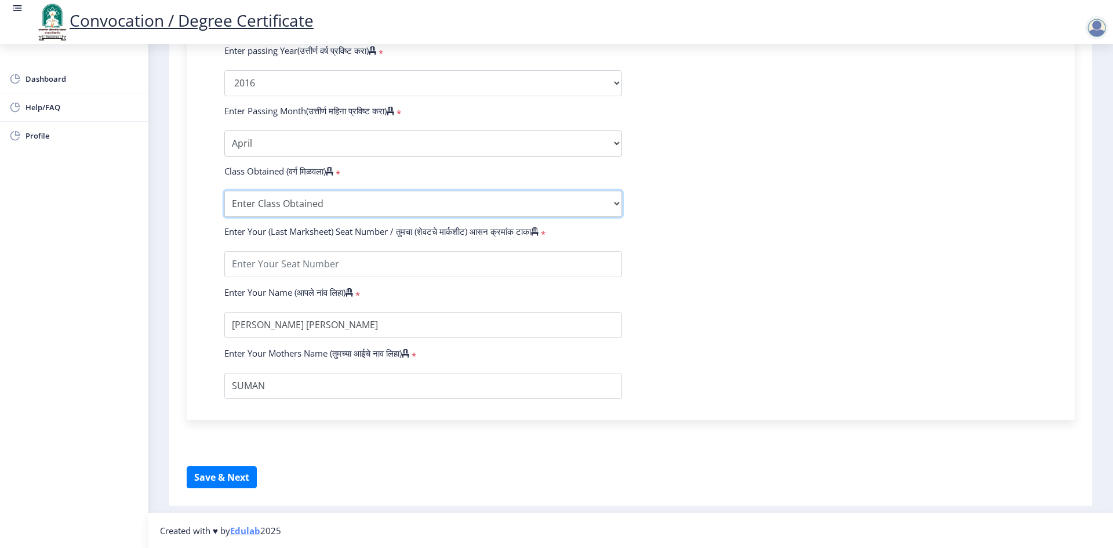
click at [392, 201] on select "Enter Class Obtained FIRST CLASS WITH DISTINCTION FIRST CLASS HIGHER SECOND CLA…" at bounding box center [423, 204] width 398 height 26
click at [224, 191] on select "Enter Class Obtained FIRST CLASS WITH DISTINCTION FIRST CLASS HIGHER SECOND CLA…" at bounding box center [423, 204] width 398 height 26
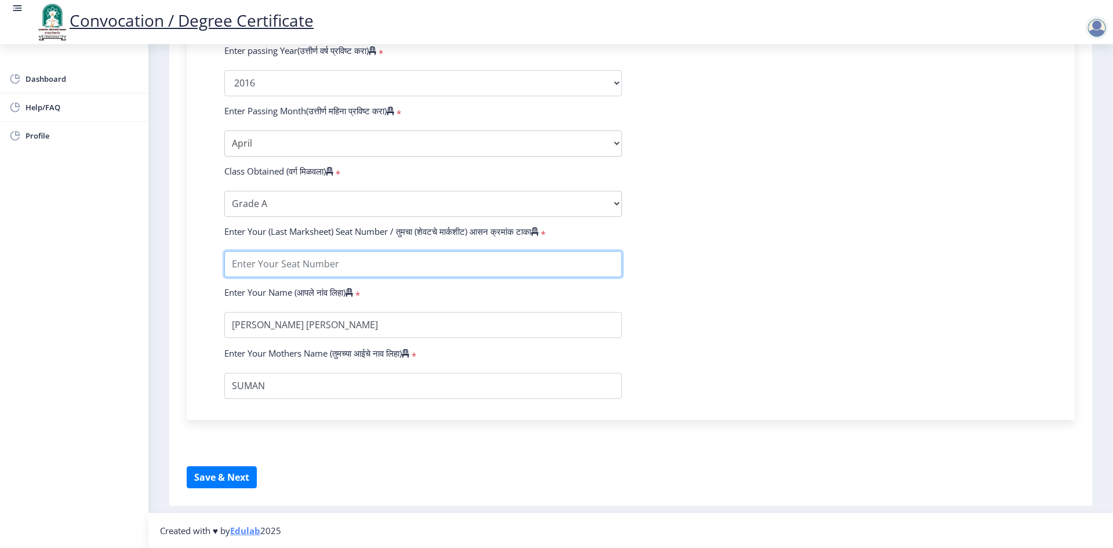
click at [406, 256] on input "textarea" at bounding box center [423, 264] width 398 height 26
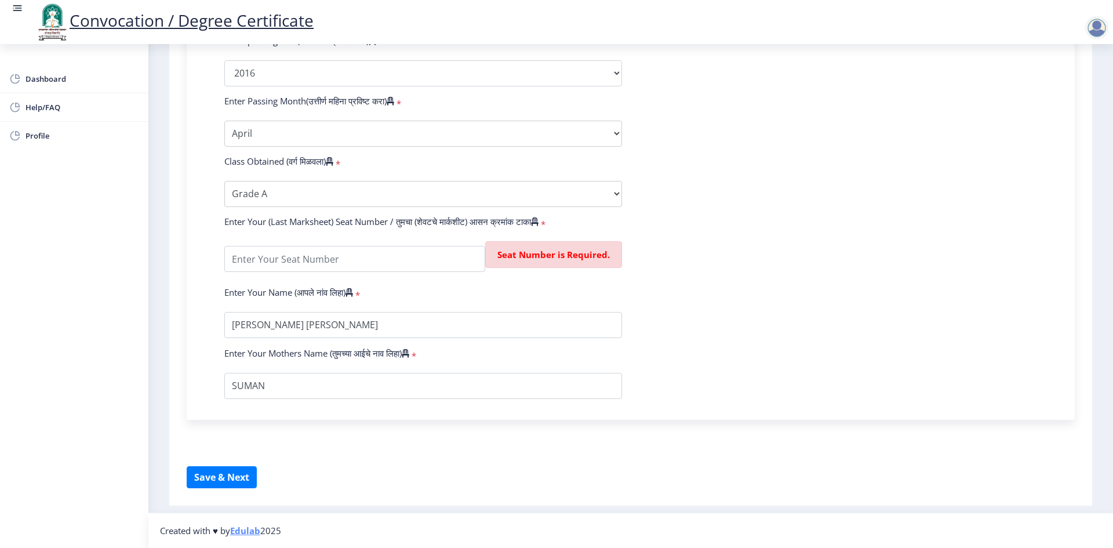
click at [661, 270] on form "Enter Your PRN Number (तुमचा पीआरएन (कायम नोंदणी क्रमांक) एंटर करा) * Student T…" at bounding box center [631, 56] width 830 height 685
click at [748, 272] on form "Enter Your PRN Number (तुमचा पीआरएन (कायम नोंदणी क्रमांक) एंटर करा) * Student T…" at bounding box center [631, 56] width 830 height 685
click at [390, 272] on input "textarea" at bounding box center [354, 259] width 261 height 26
click at [294, 195] on select "Enter Class Obtained FIRST CLASS WITH DISTINCTION FIRST CLASS HIGHER SECOND CLA…" at bounding box center [423, 194] width 398 height 26
select select "FIRST CLASS WITH DISTINCTION"
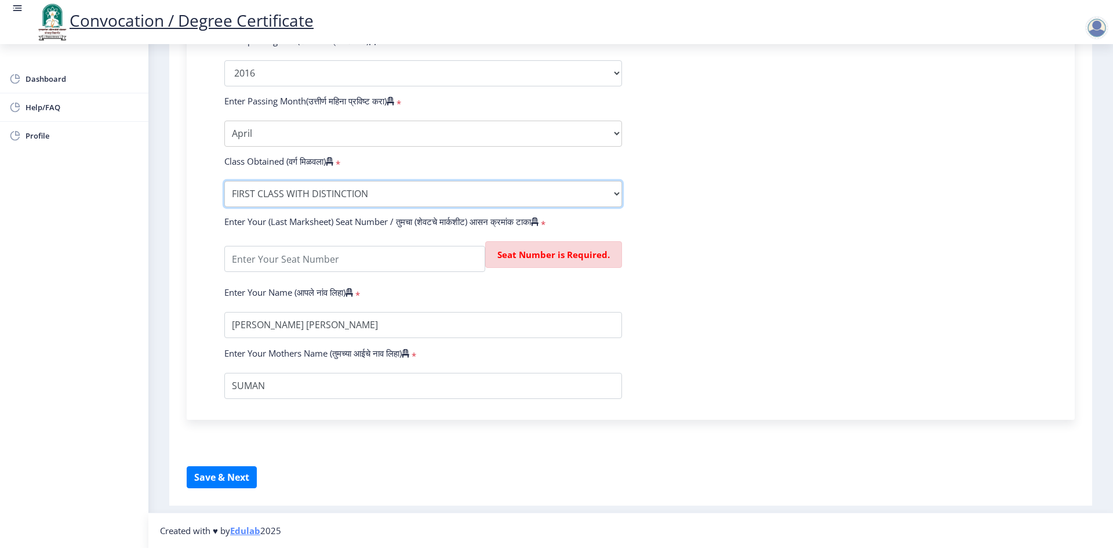
click at [224, 191] on select "Enter Class Obtained FIRST CLASS WITH DISTINCTION FIRST CLASS HIGHER SECOND CLA…" at bounding box center [423, 194] width 398 height 26
click at [315, 266] on input "textarea" at bounding box center [354, 259] width 261 height 26
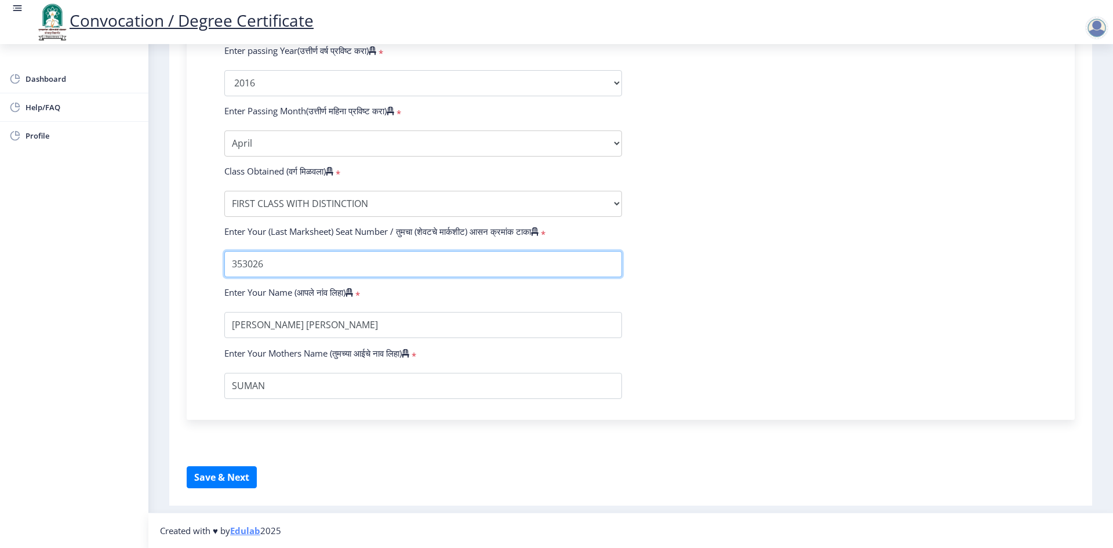
type input "353026"
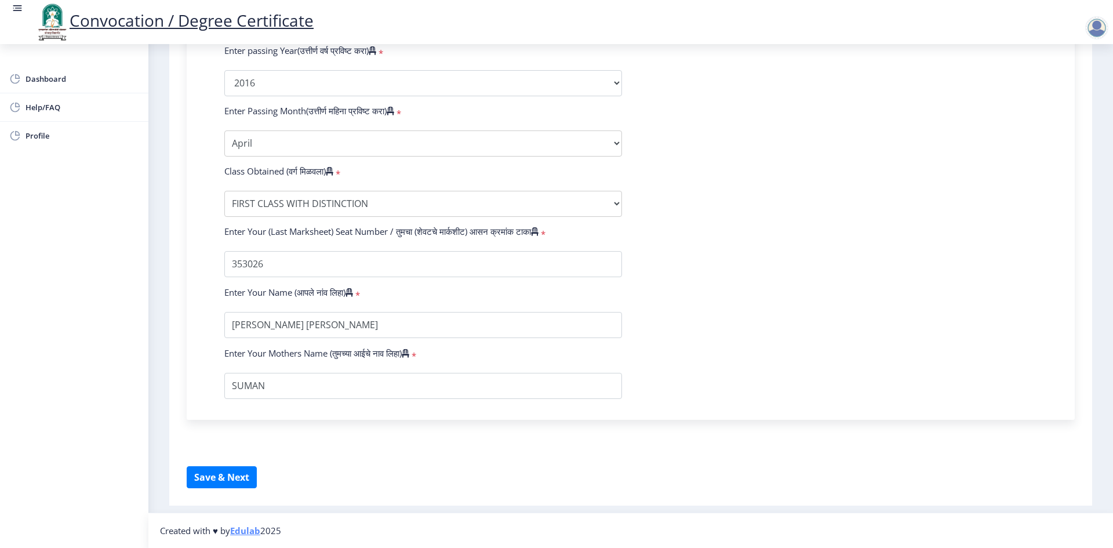
click at [790, 326] on form "Enter Your PRN Number (तुमचा पीआरएन (कायम नोंदणी क्रमांक) एंटर करा) * Student T…" at bounding box center [631, 61] width 830 height 675
click at [227, 472] on button "Save & Next" at bounding box center [222, 477] width 70 height 22
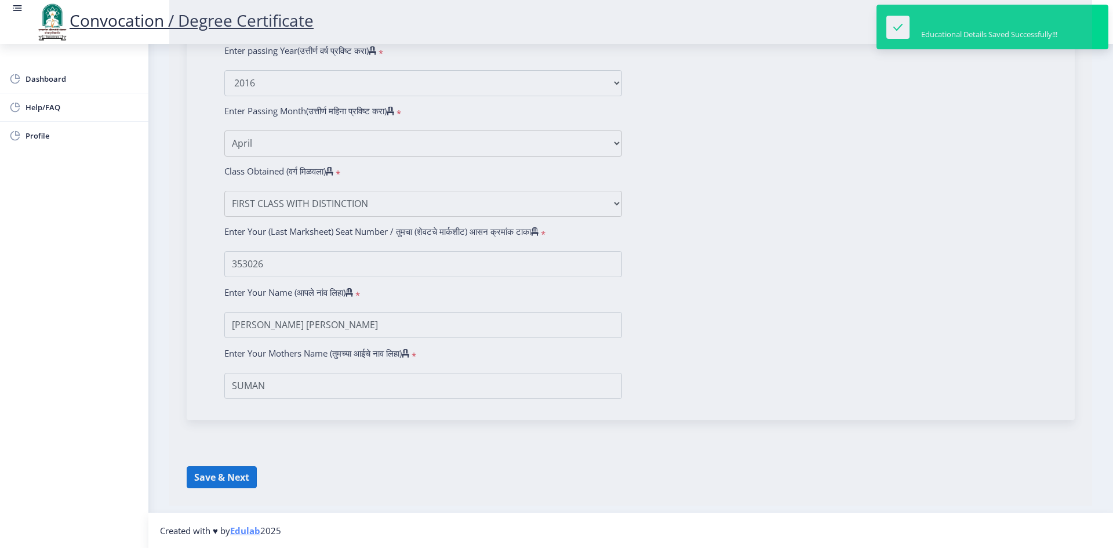
select select
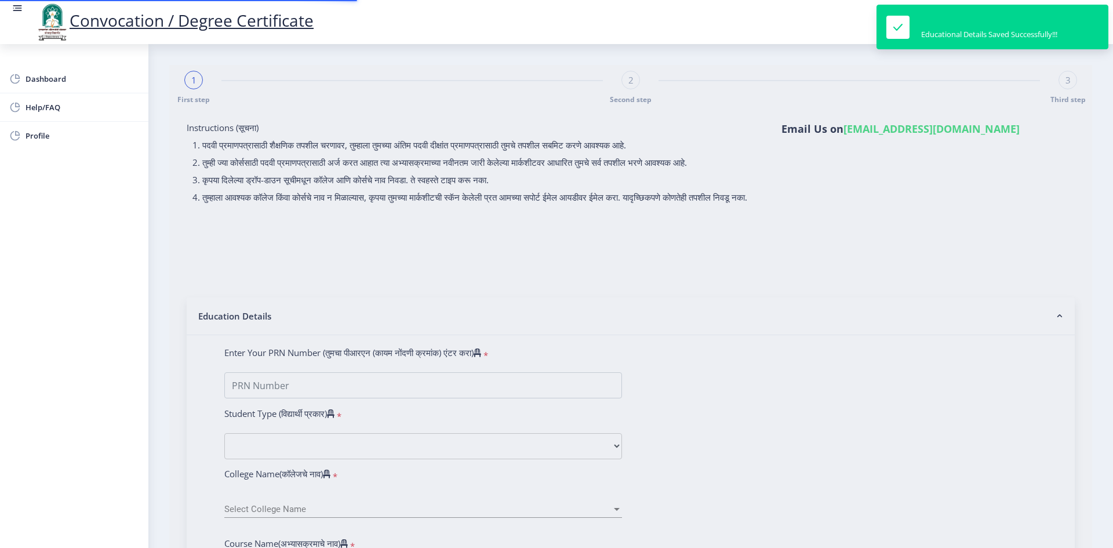
type input "2013032500163901"
select select "Regular"
select select "2016"
select select "April"
select select "FIRST CLASS WITH DISTINCTION"
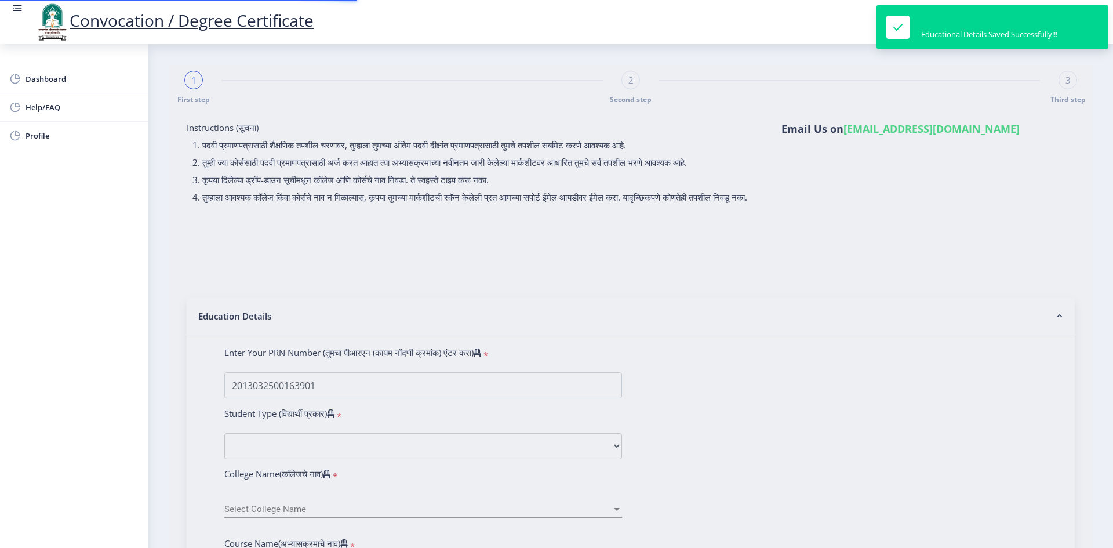
type input "353026"
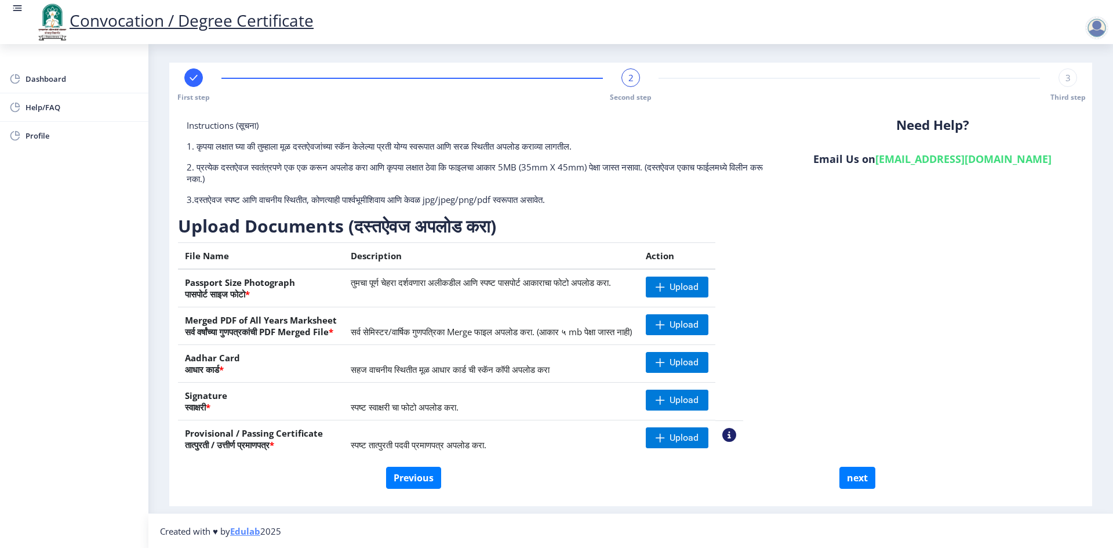
scroll to position [3, 0]
